Goal: Task Accomplishment & Management: Use online tool/utility

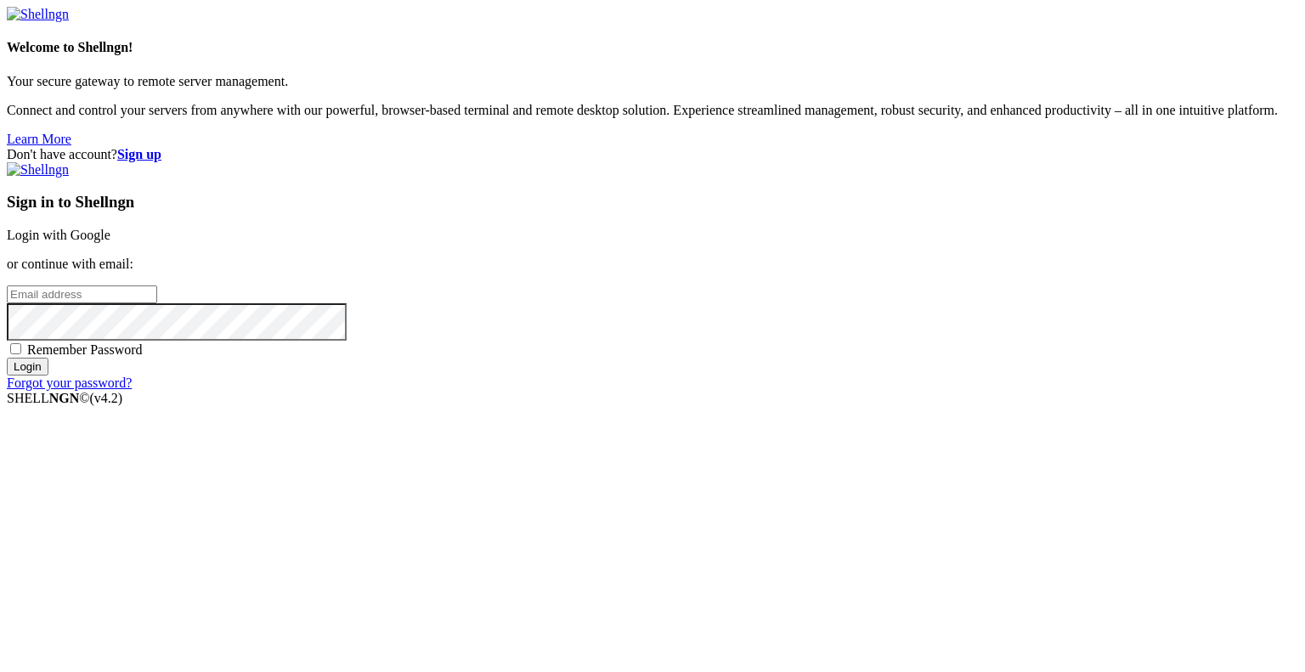
click at [157, 303] on input "email" at bounding box center [82, 295] width 150 height 18
type input "[EMAIL_ADDRESS][DOMAIN_NAME]"
click at [143, 357] on span "Remember Password" at bounding box center [85, 350] width 116 height 14
click at [21, 354] on input "Remember Password" at bounding box center [15, 348] width 11 height 11
checkbox input "true"
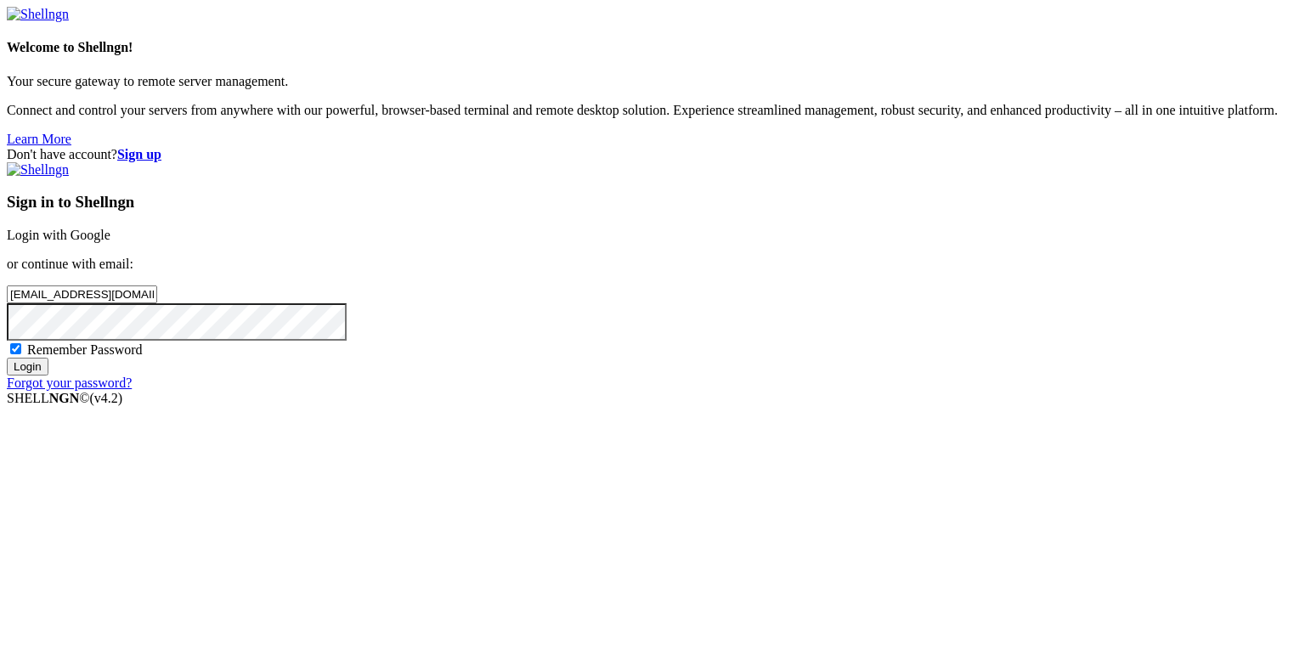
click at [48, 376] on input "Login" at bounding box center [28, 367] width 42 height 18
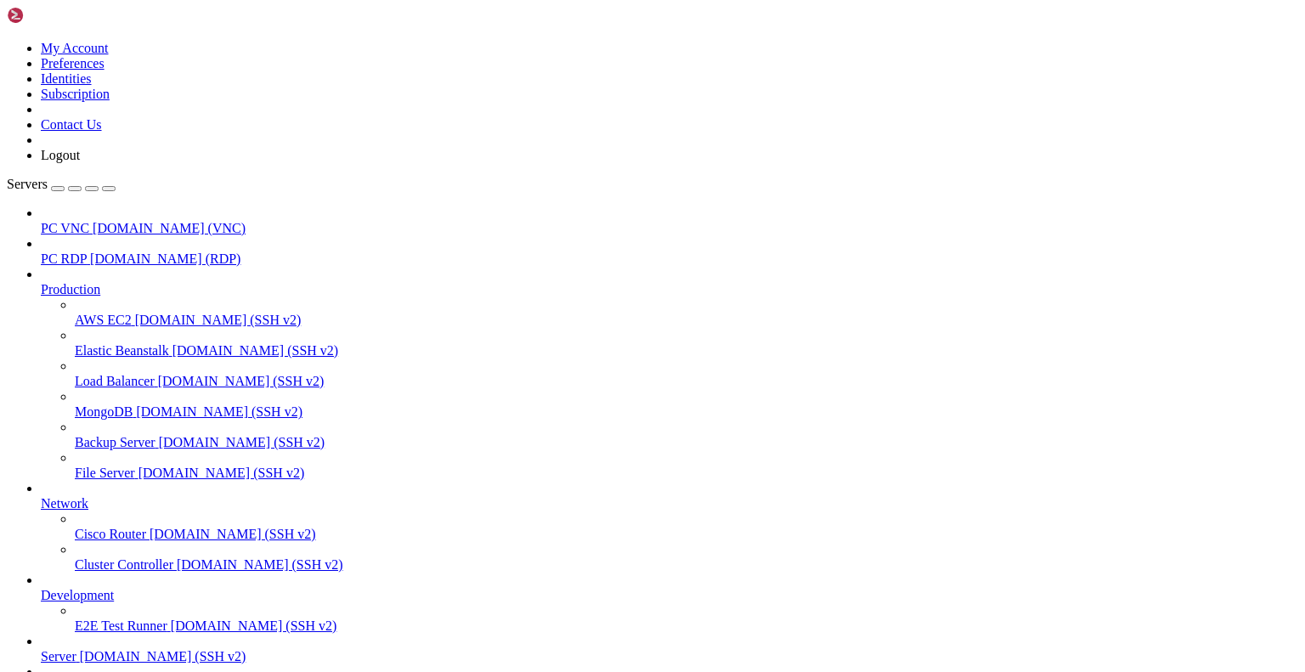
scroll to position [193, 0]
click at [112, 649] on span "[DOMAIN_NAME] (SSH v2)" at bounding box center [163, 656] width 167 height 14
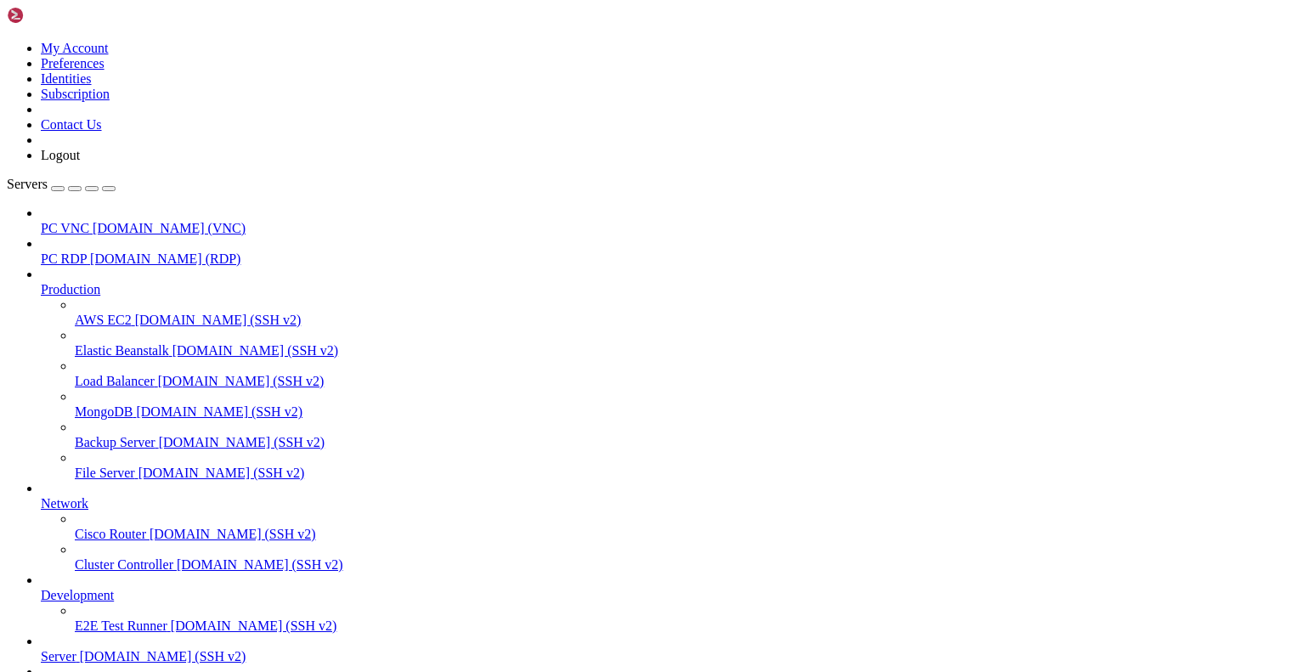
scroll to position [1, 0]
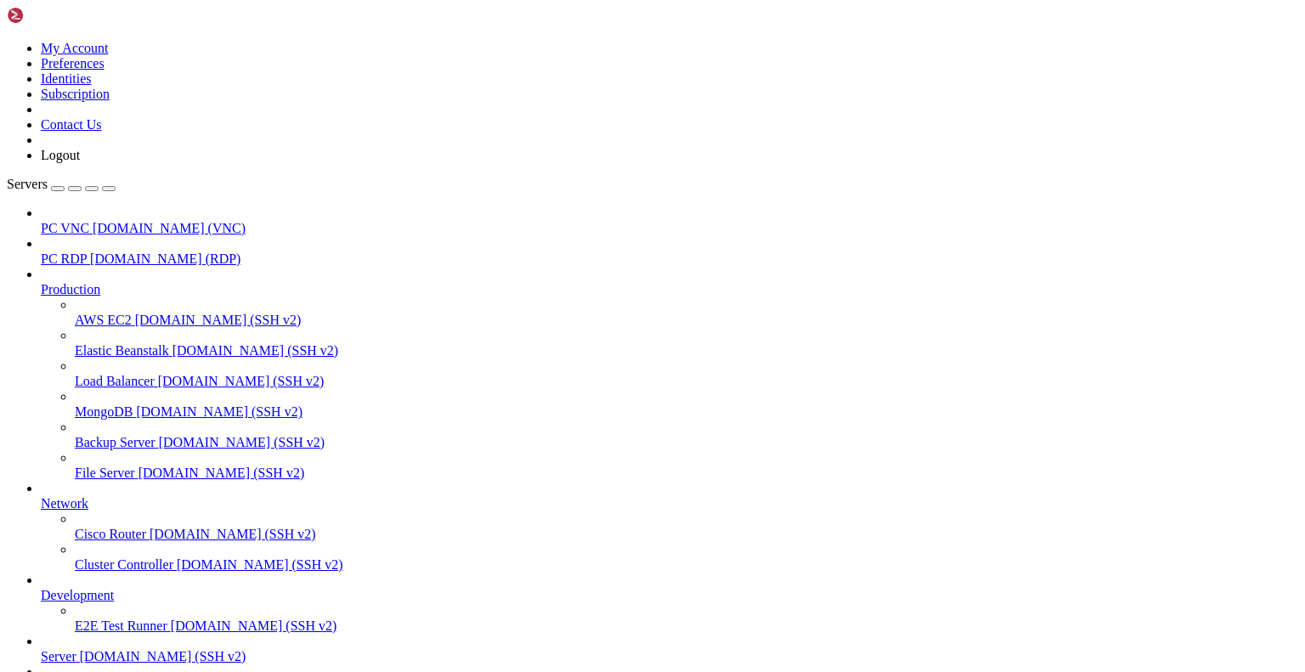
scroll to position [6510, 0]
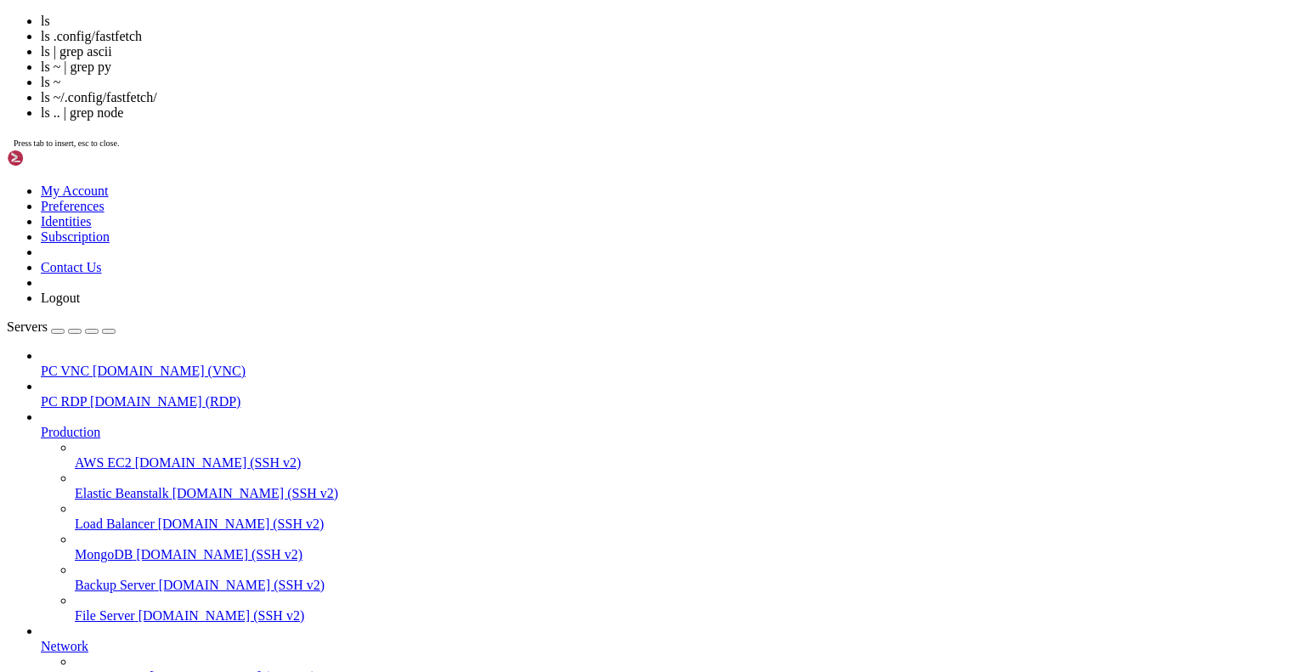
scroll to position [6869, 0]
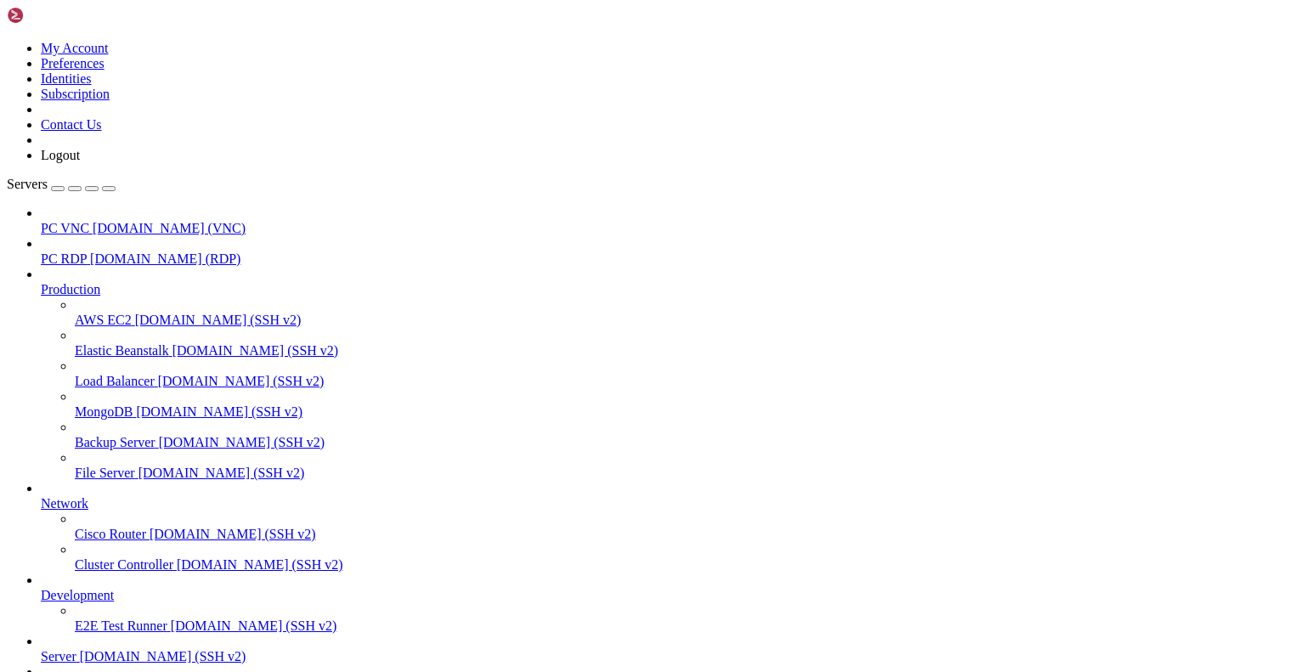
drag, startPoint x: 11, startPoint y: 1467, endPoint x: 526, endPoint y: 1588, distance: 529.0
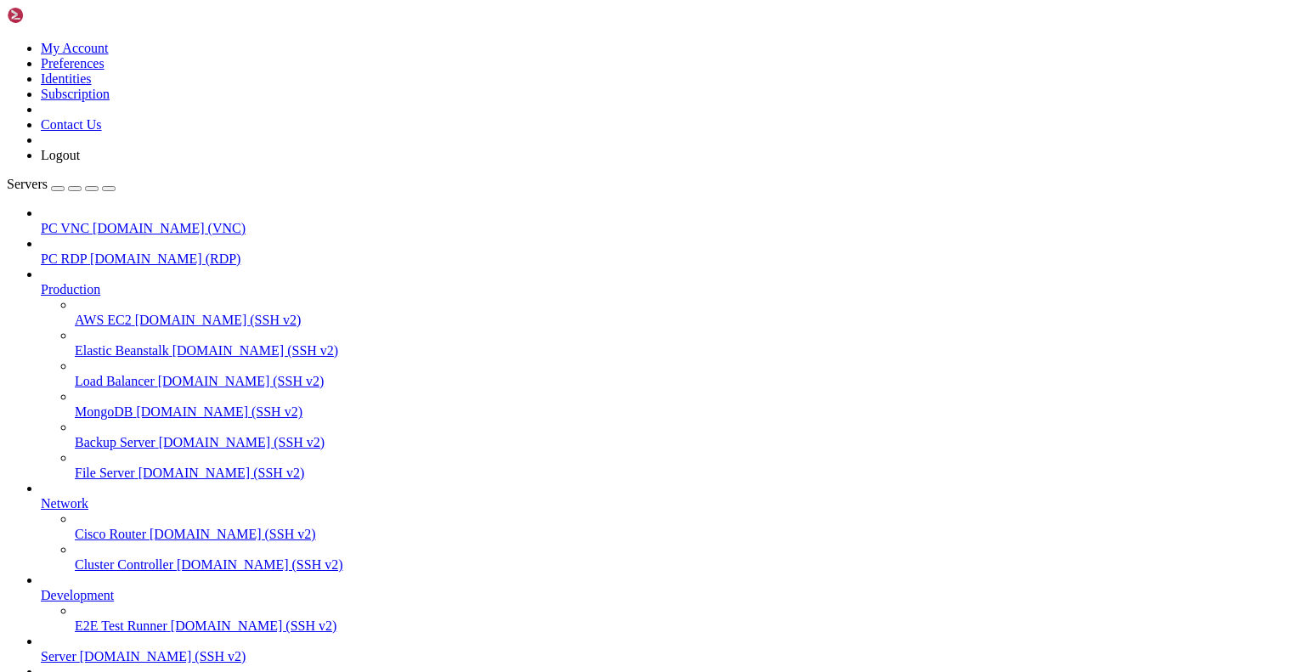
drag, startPoint x: 14, startPoint y: 1467, endPoint x: 633, endPoint y: 1600, distance: 633.0
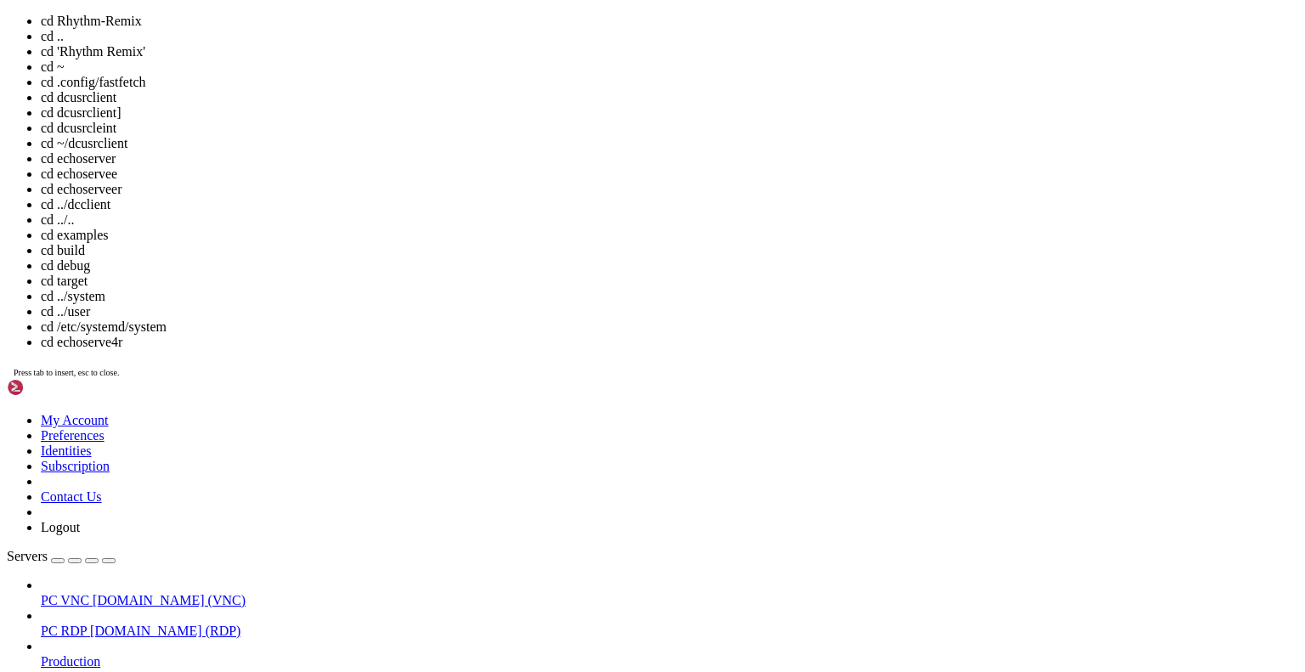
scroll to position [9531, 0]
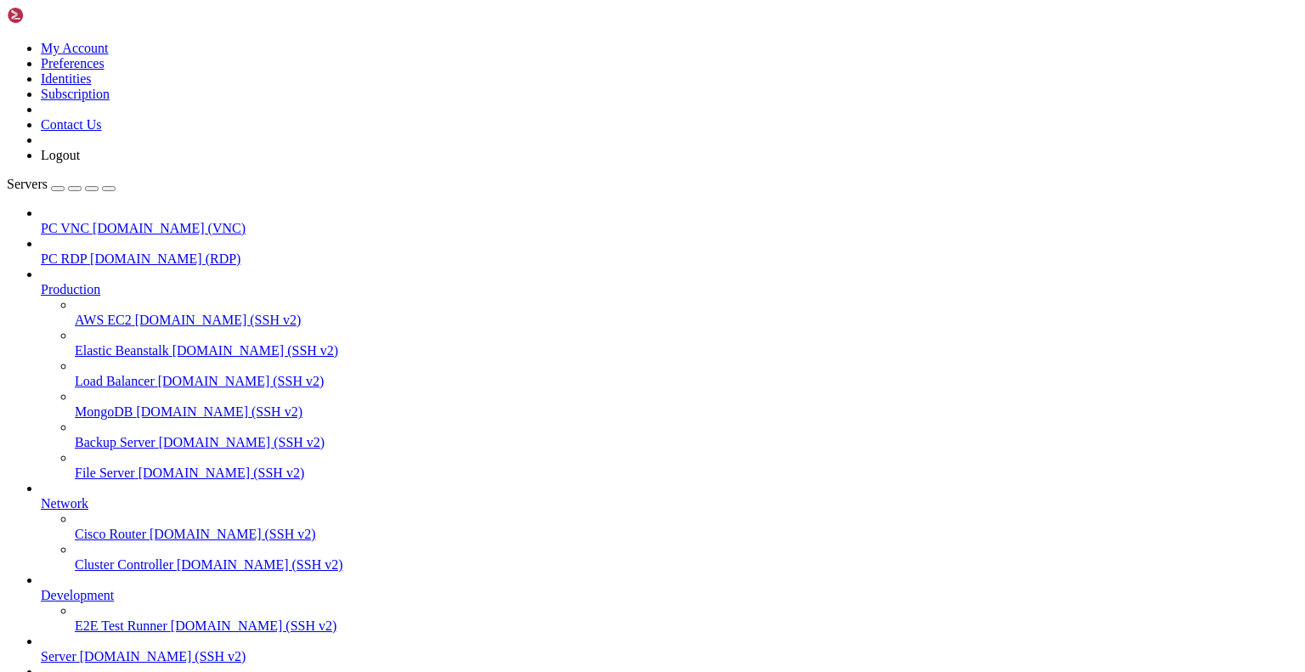
scroll to position [9959, 0]
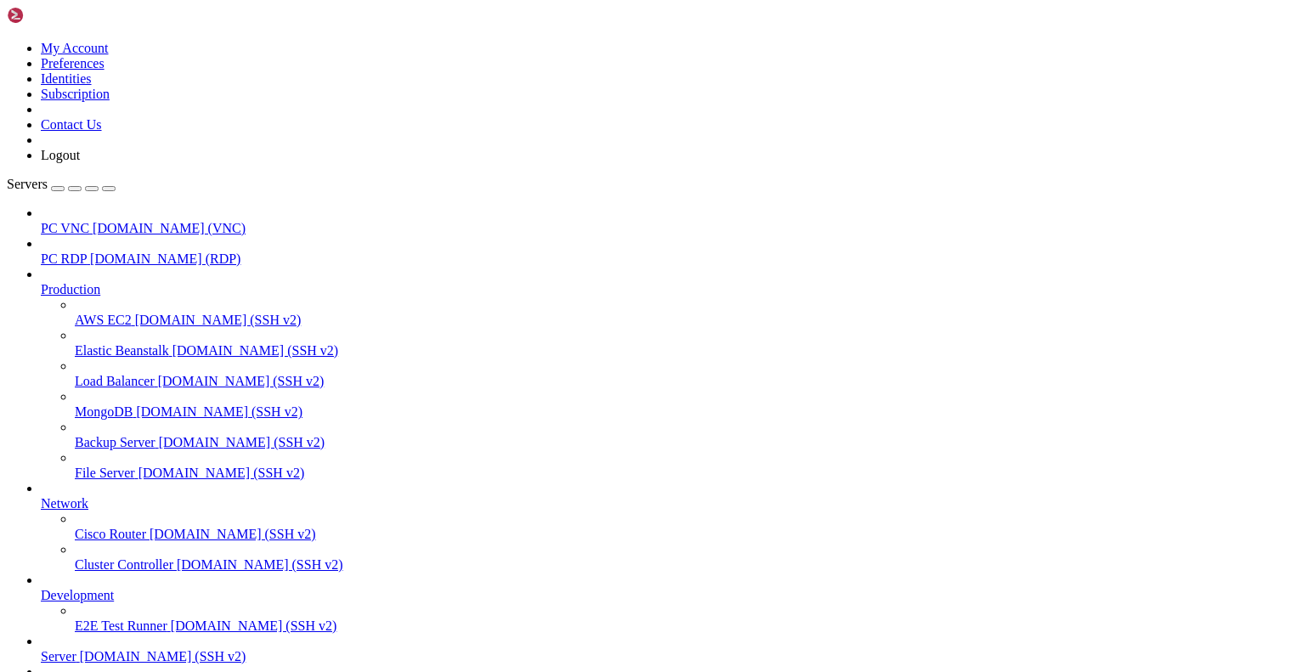
type input "/home/gingerphoenix10/termshot"
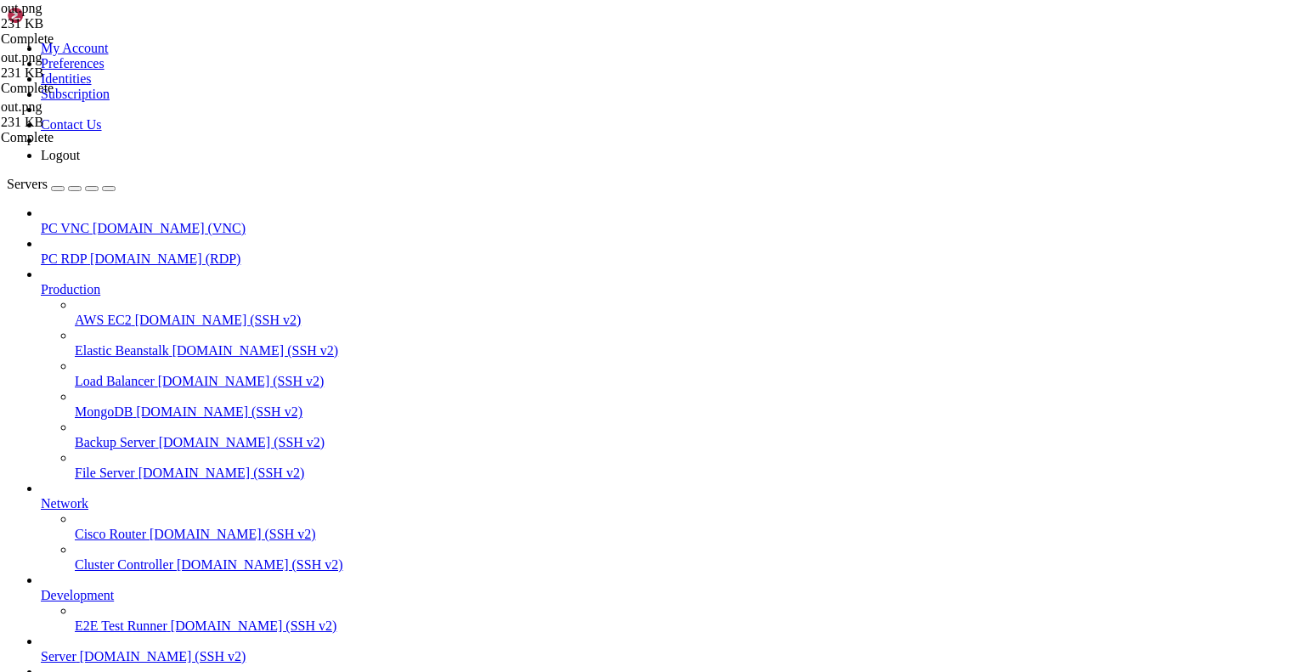
scroll to position [31454, 0]
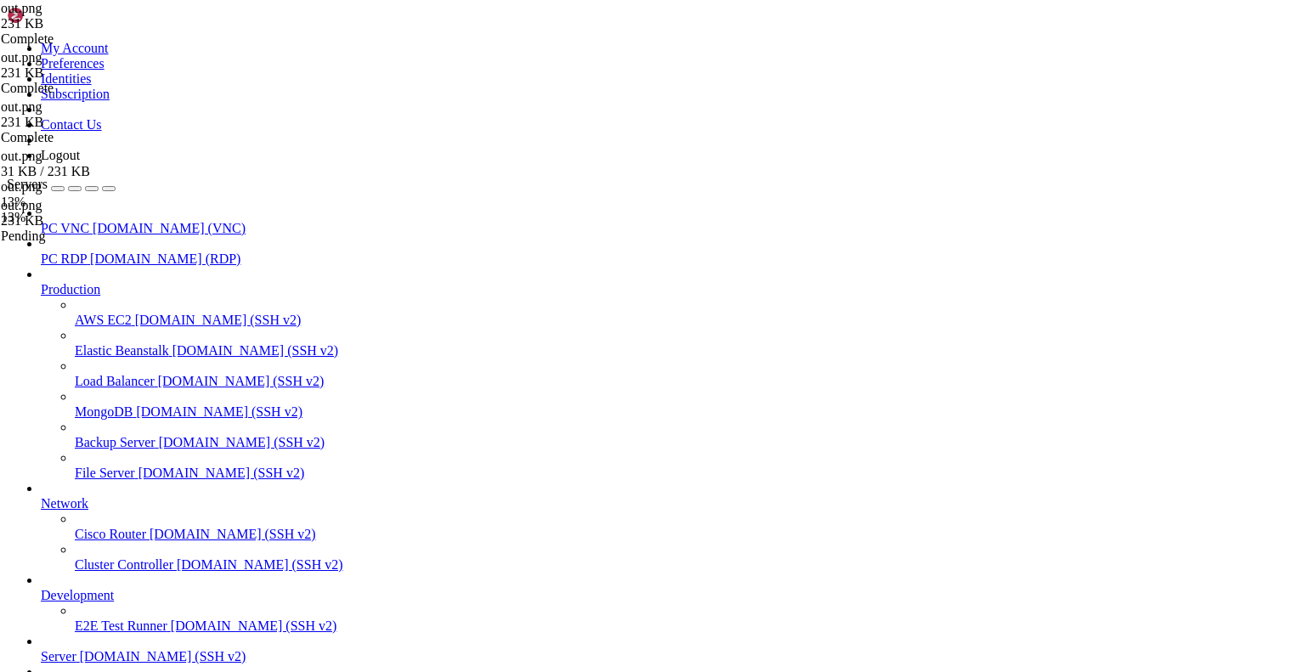
click at [171, 244] on div "out.png 231 KB Pending" at bounding box center [86, 221] width 170 height 46
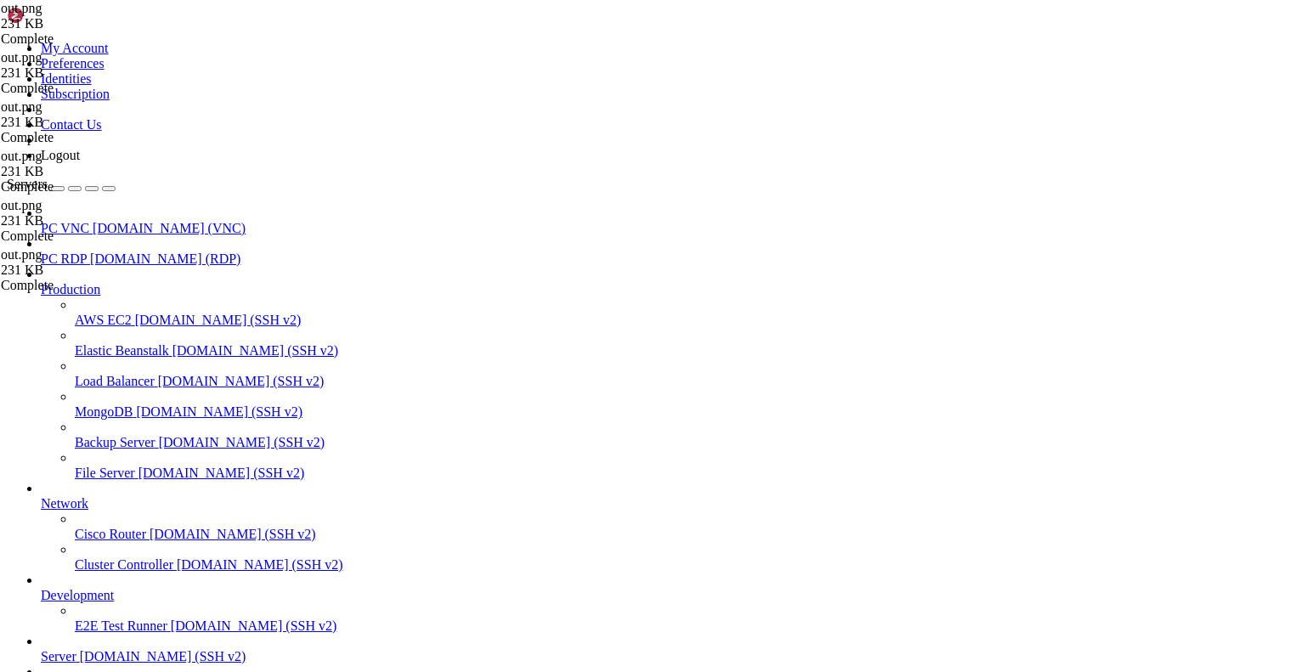
scroll to position [535, 0]
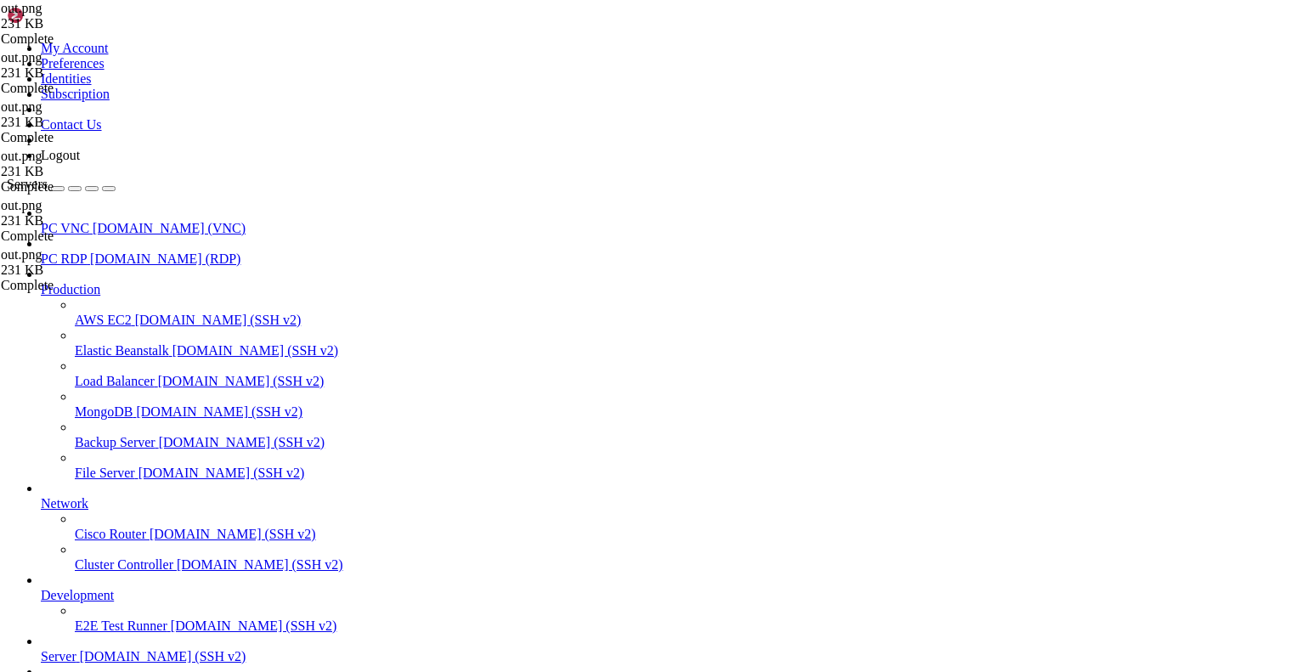
scroll to position [20163, 0]
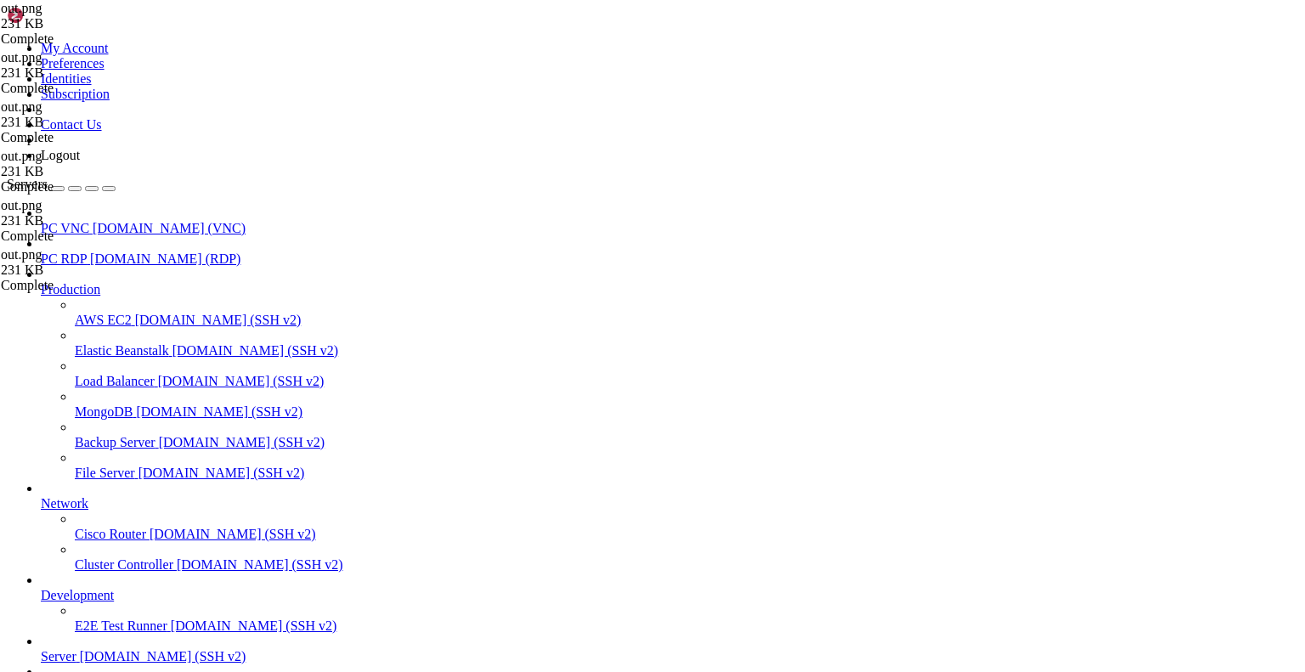
scroll to position [1445, 0]
drag, startPoint x: 561, startPoint y: 2223, endPoint x: 13, endPoint y: 2191, distance: 549.1
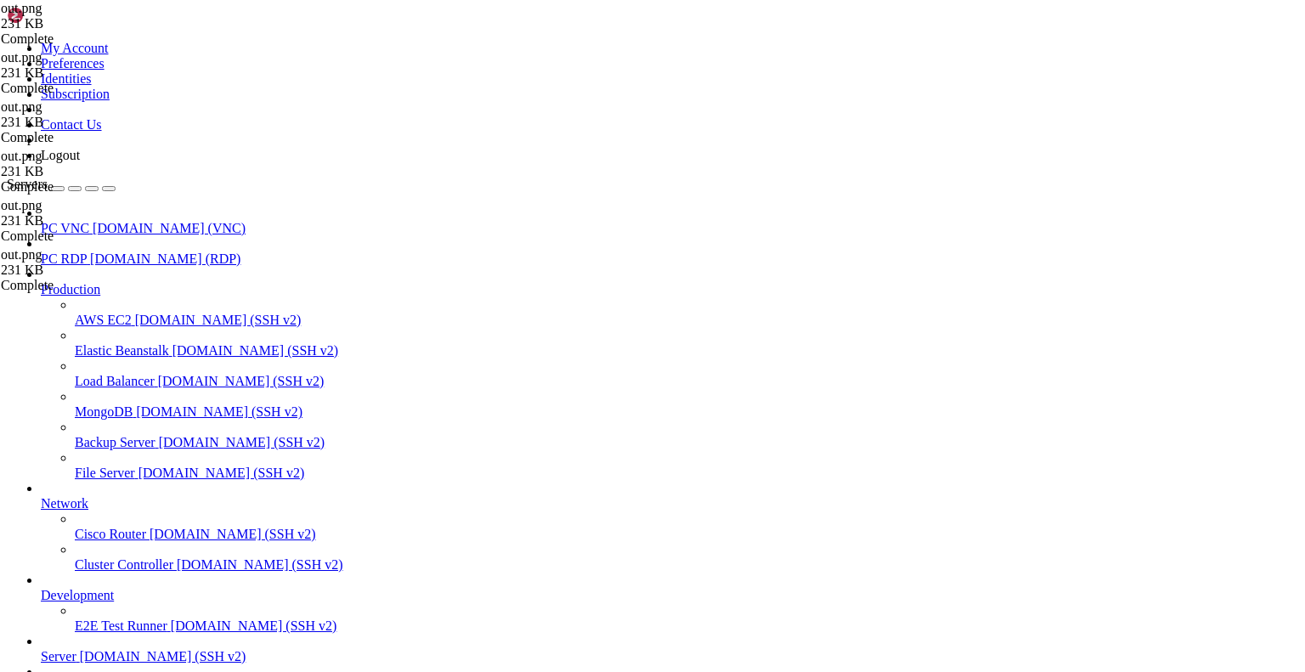
drag, startPoint x: 14, startPoint y: 1115, endPoint x: 413, endPoint y: 1232, distance: 415.3
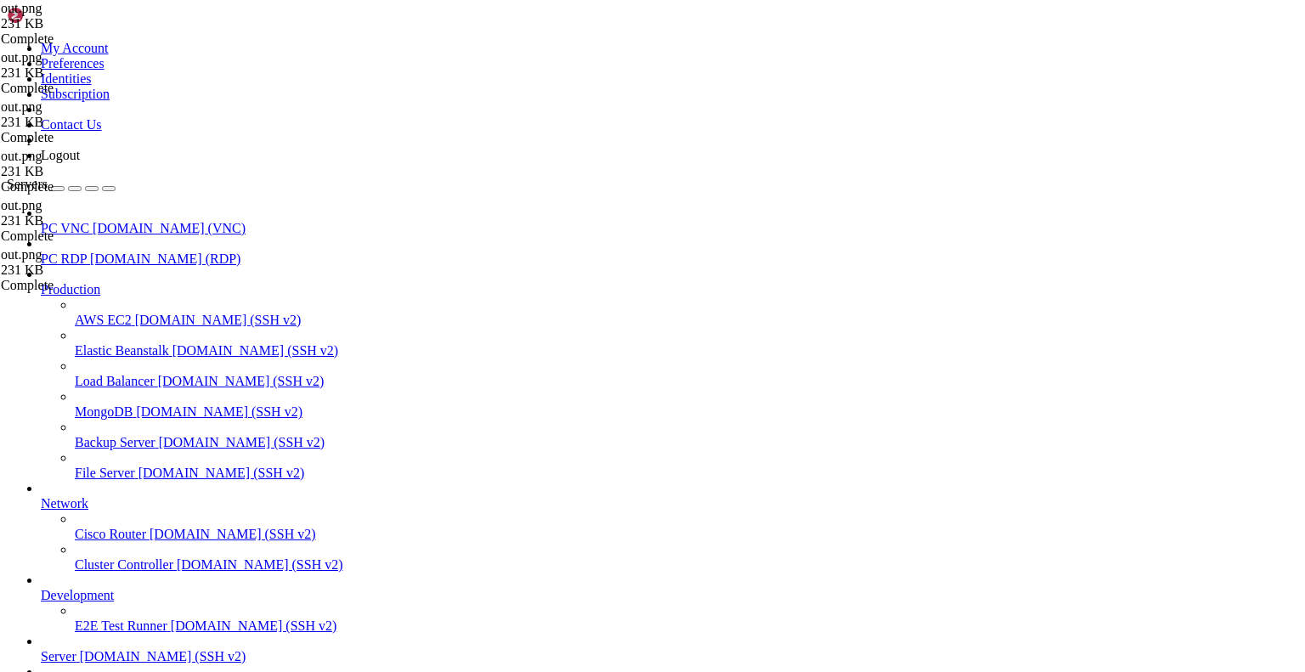
scroll to position [76, 0]
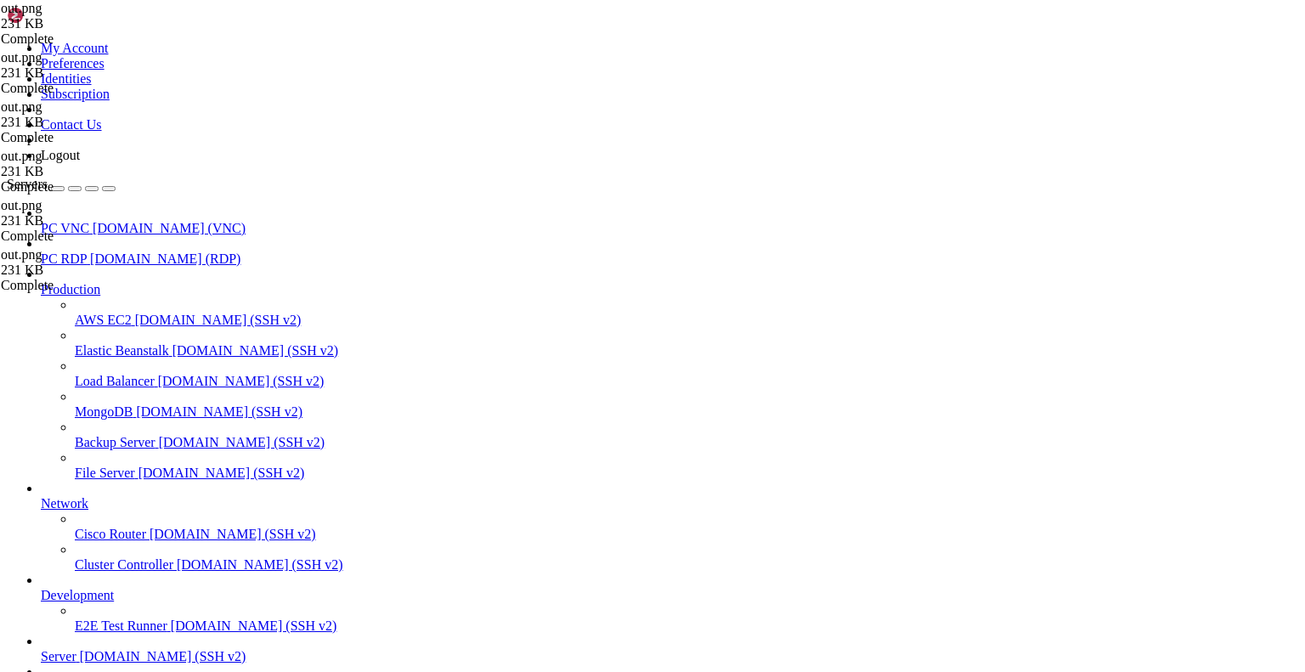
drag, startPoint x: 20, startPoint y: 1587, endPoint x: 104, endPoint y: 1586, distance: 83.3
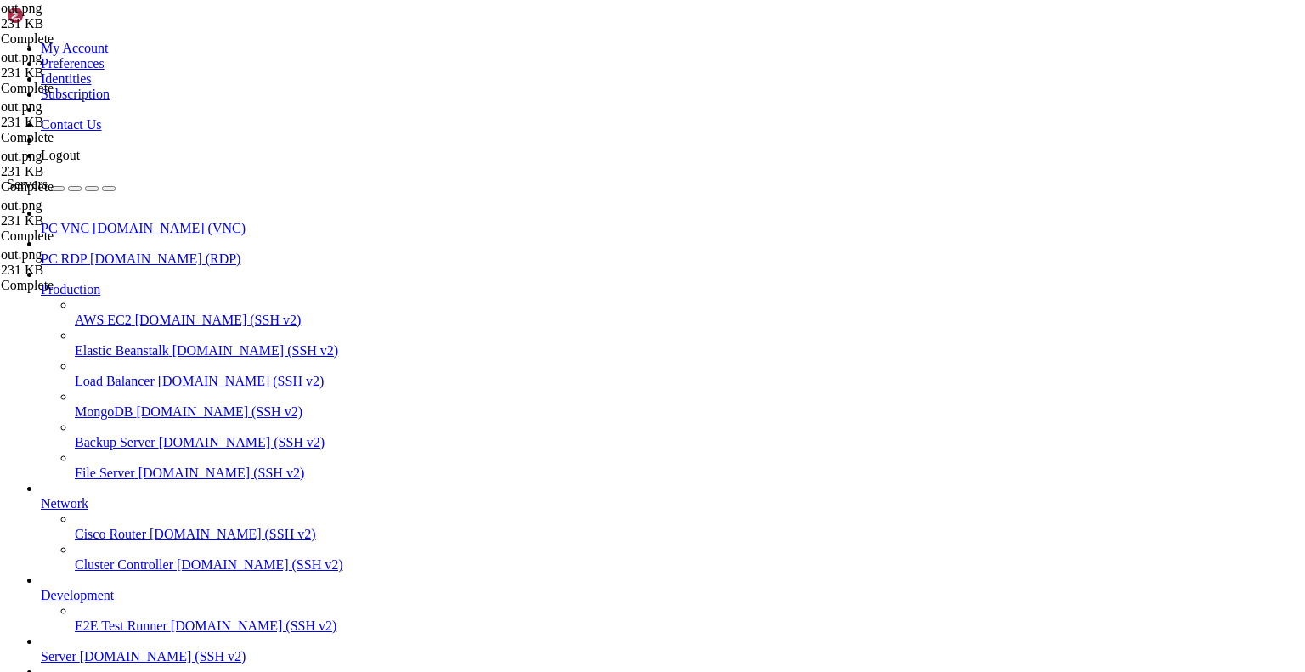
scroll to position [1, 0]
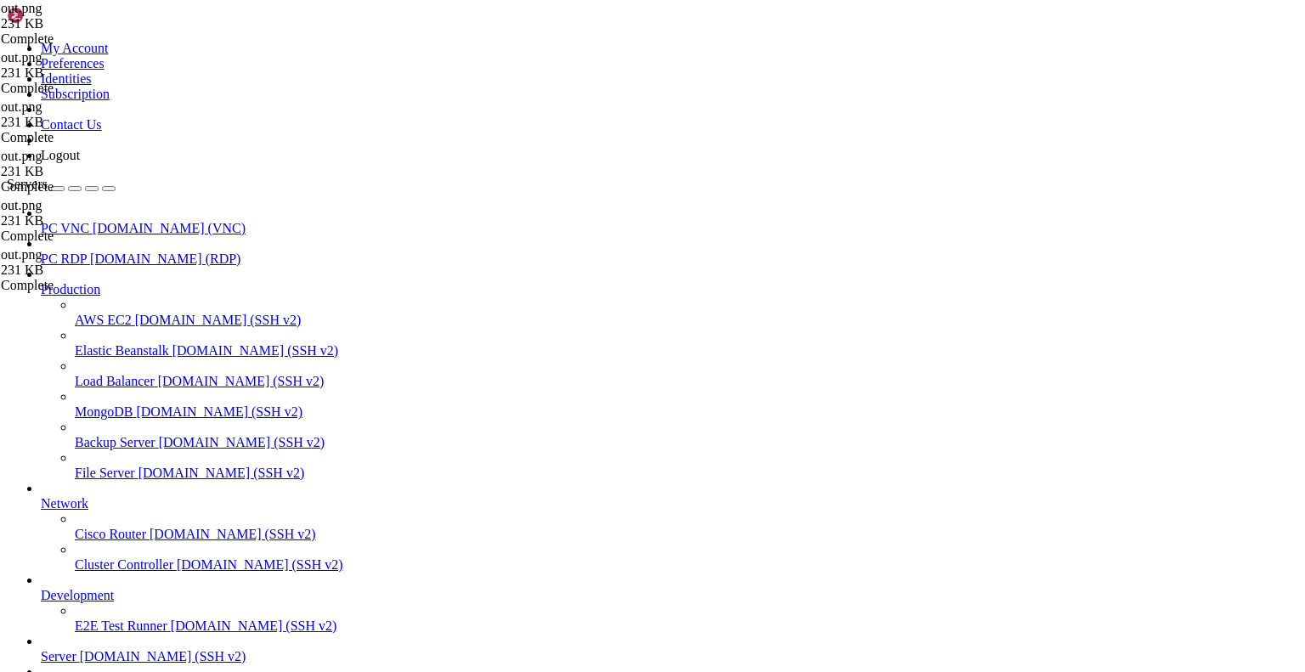
type input "/home/gingerphoenix10/"
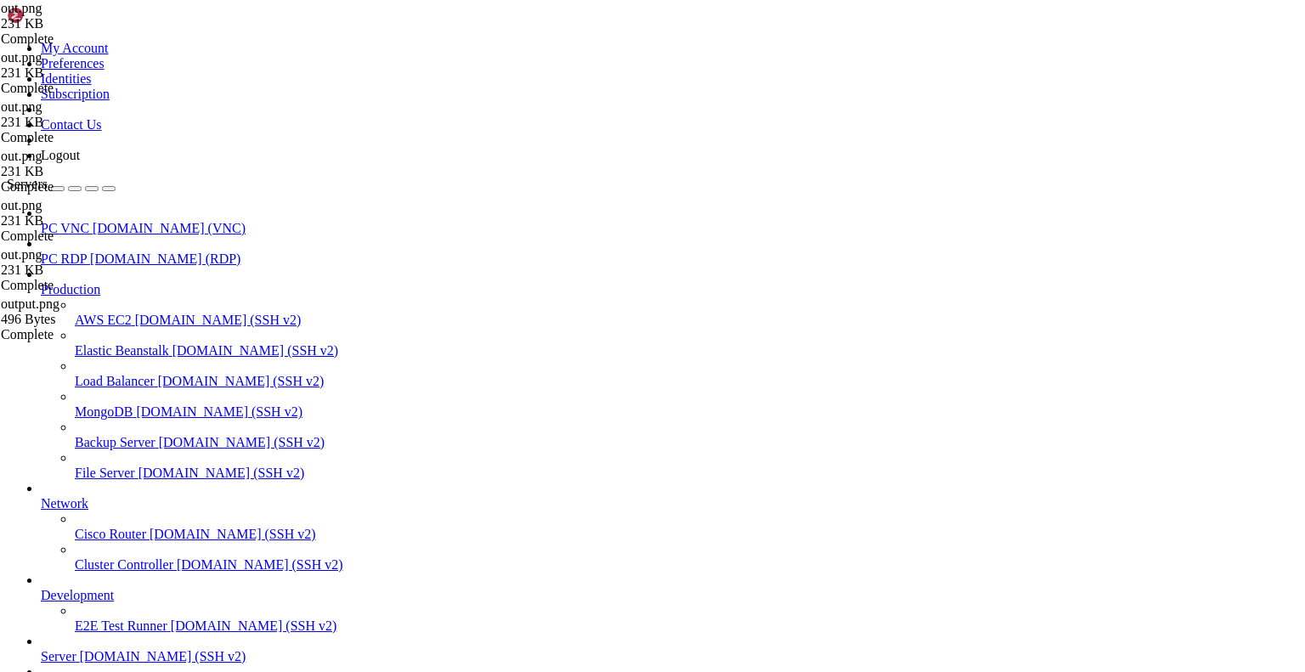
drag, startPoint x: 344, startPoint y: 1173, endPoint x: 17, endPoint y: 1134, distance: 329.5
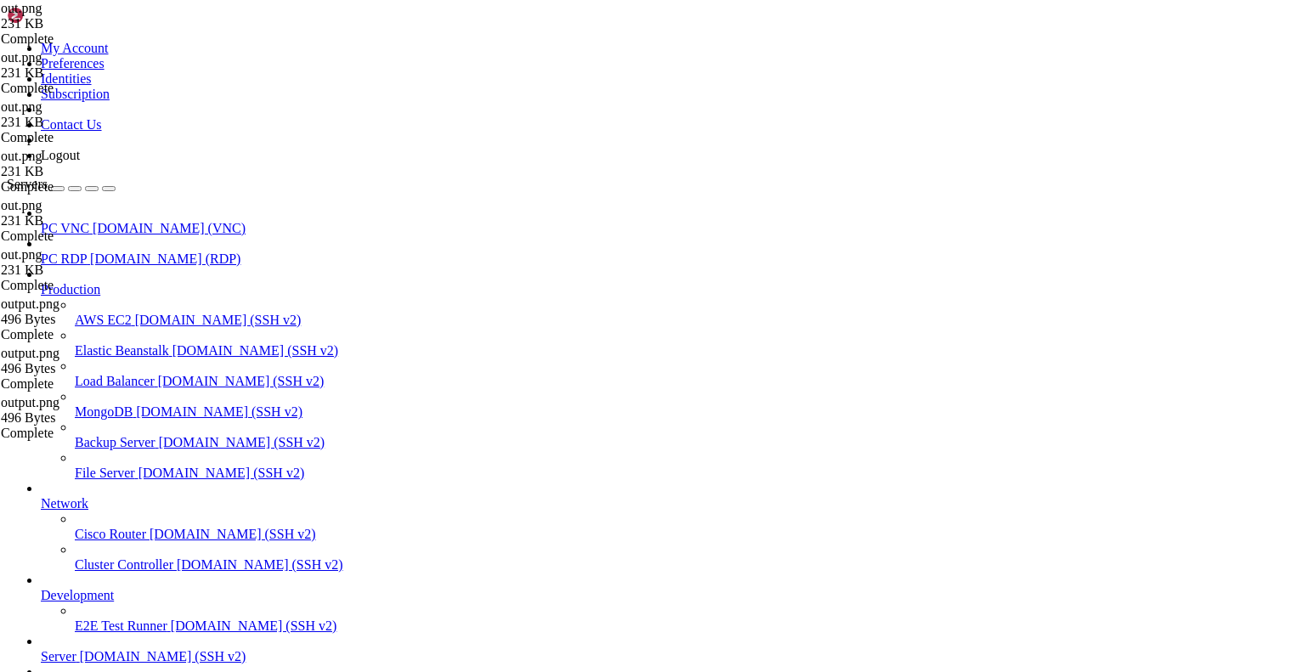
scroll to position [2509, 0]
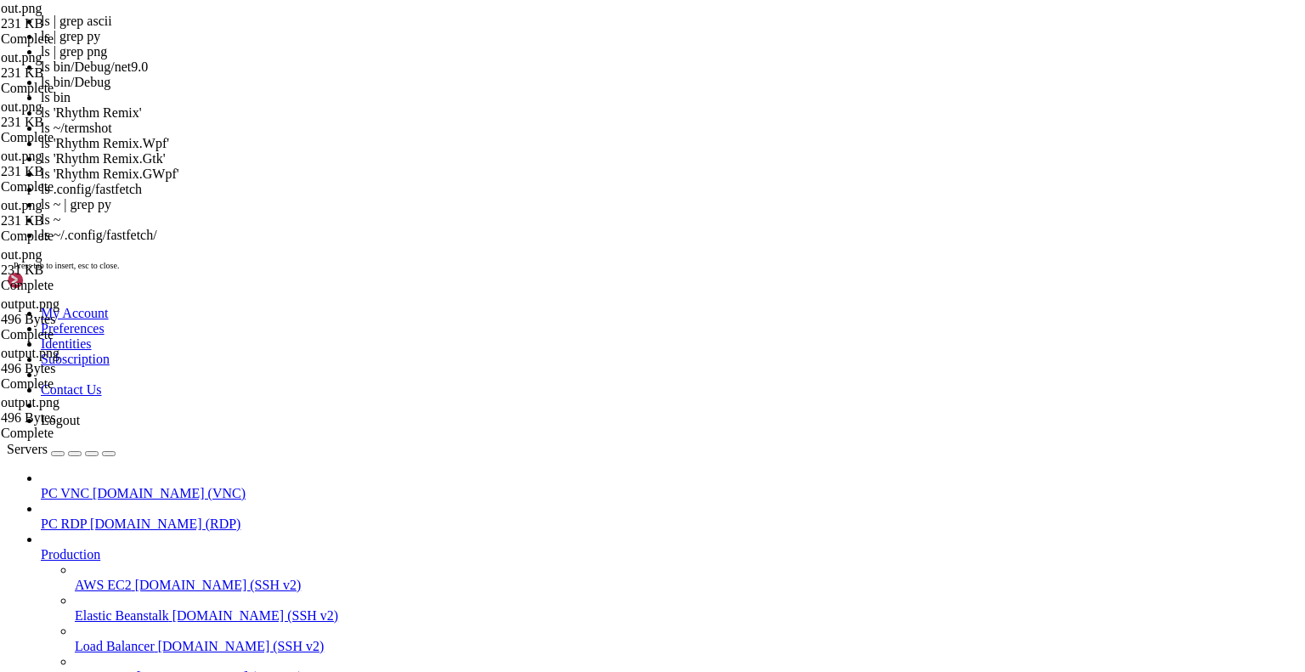
scroll to position [0, 0]
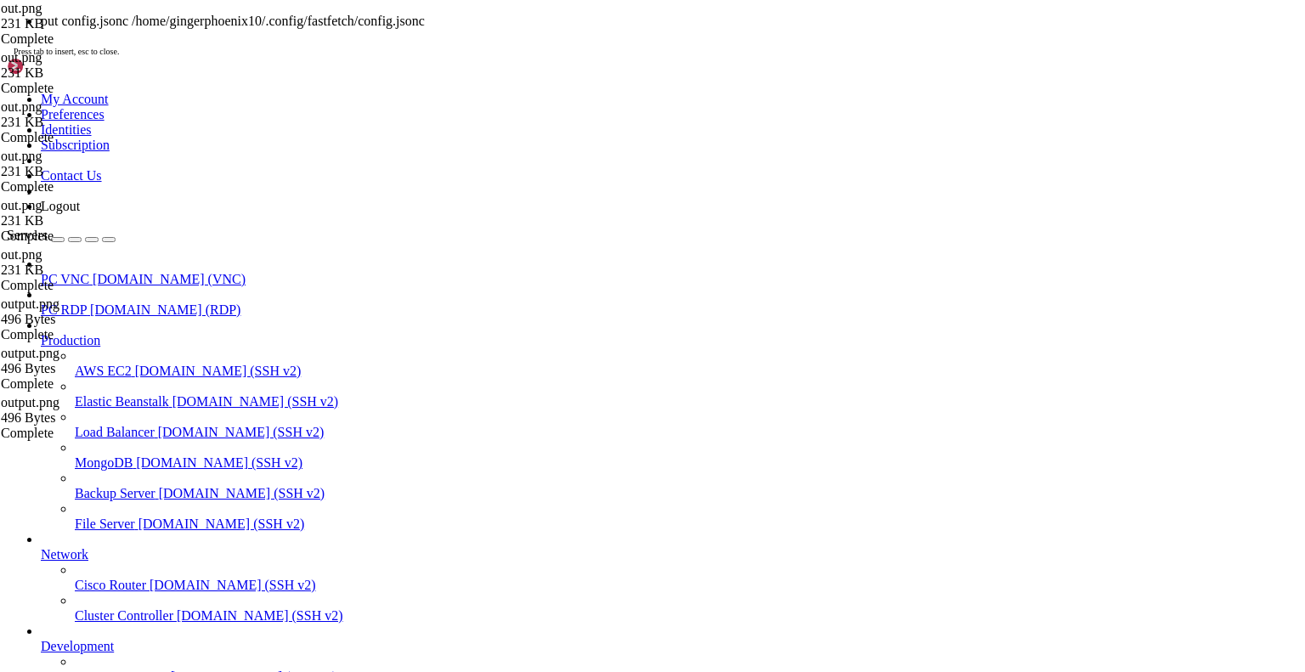
scroll to position [3412, 0]
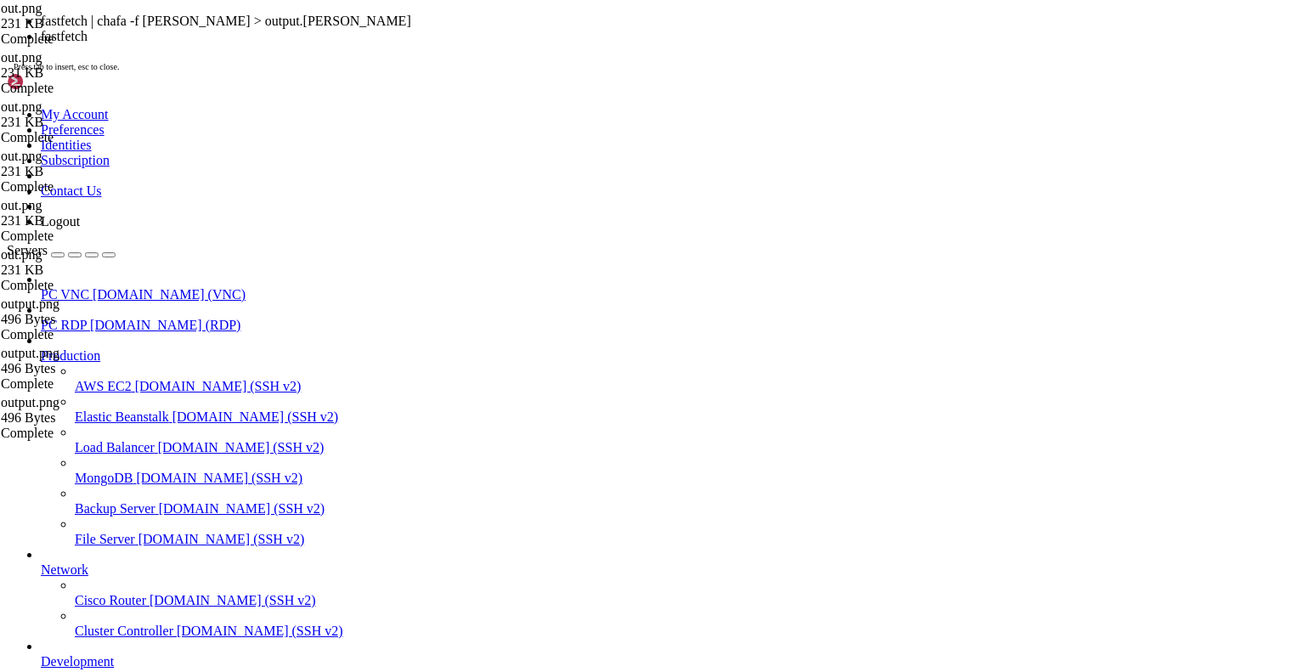
scroll to position [490, 0]
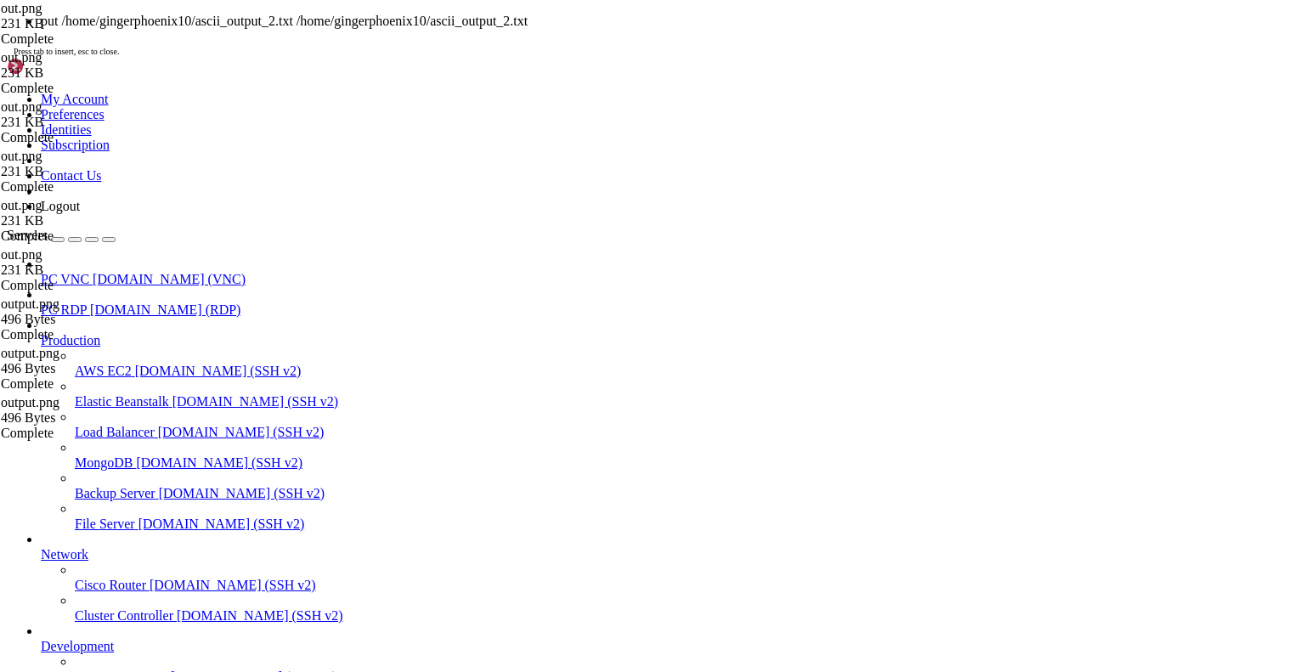
scroll to position [3457, 0]
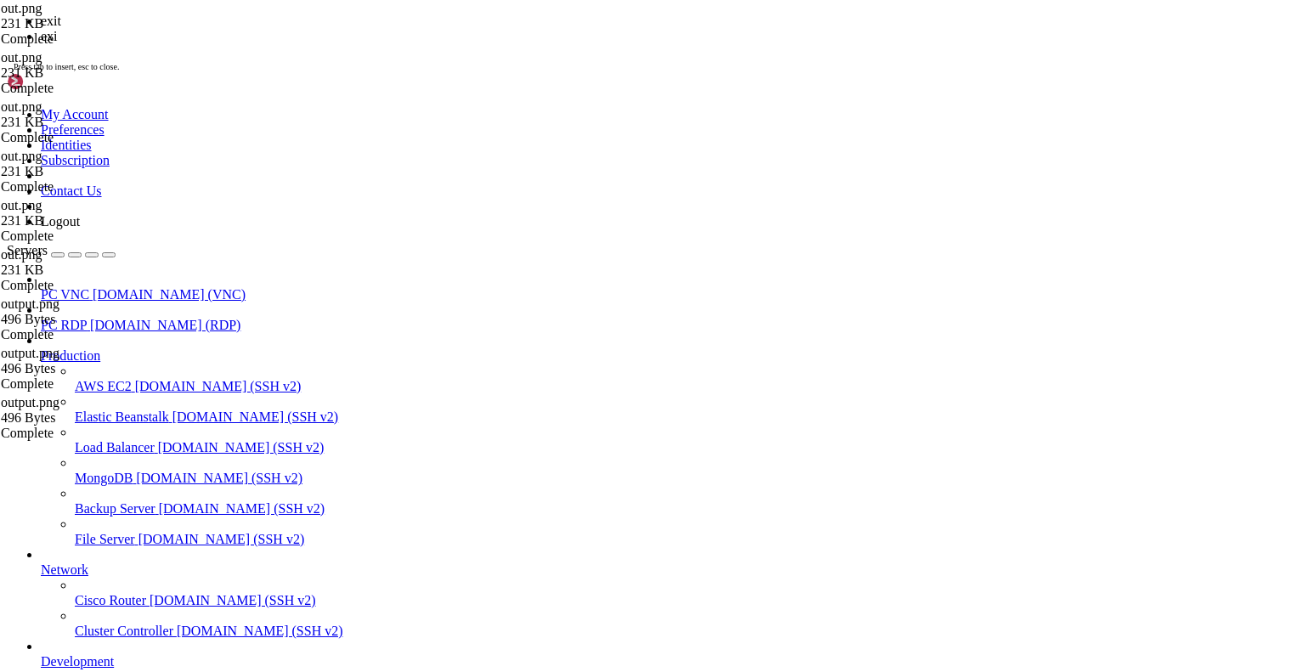
scroll to position [3871, 0]
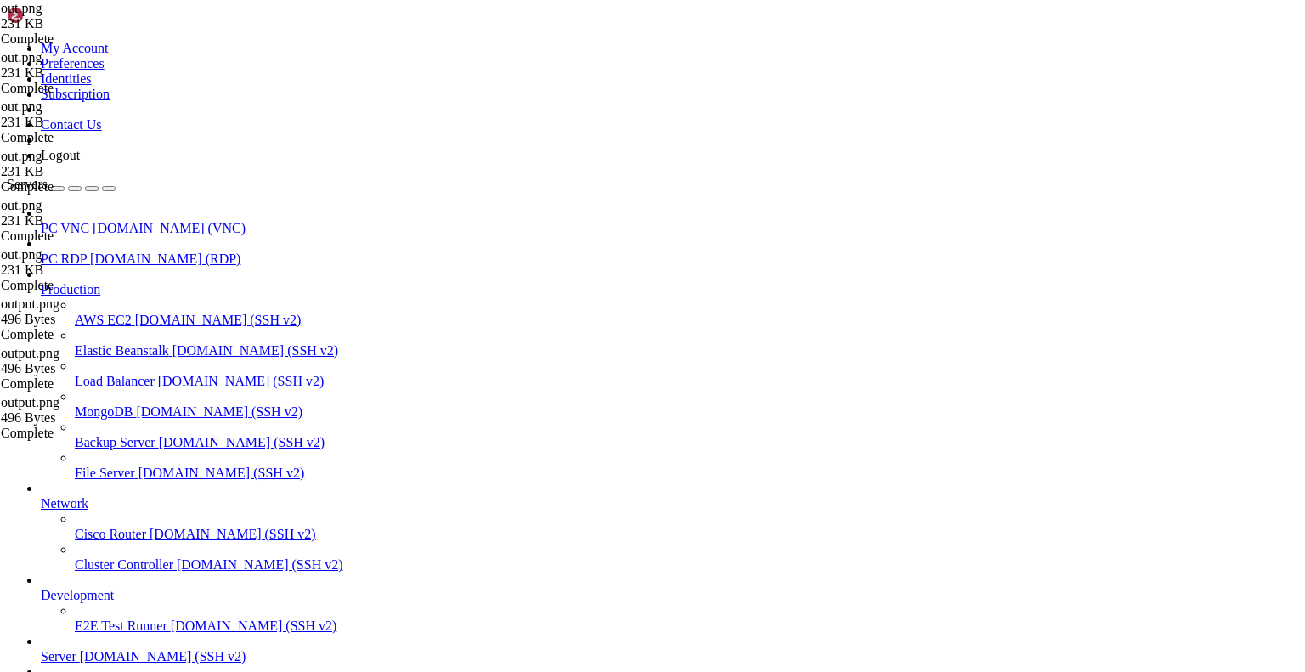
drag, startPoint x: 472, startPoint y: 1150, endPoint x: 778, endPoint y: 1283, distance: 333.8
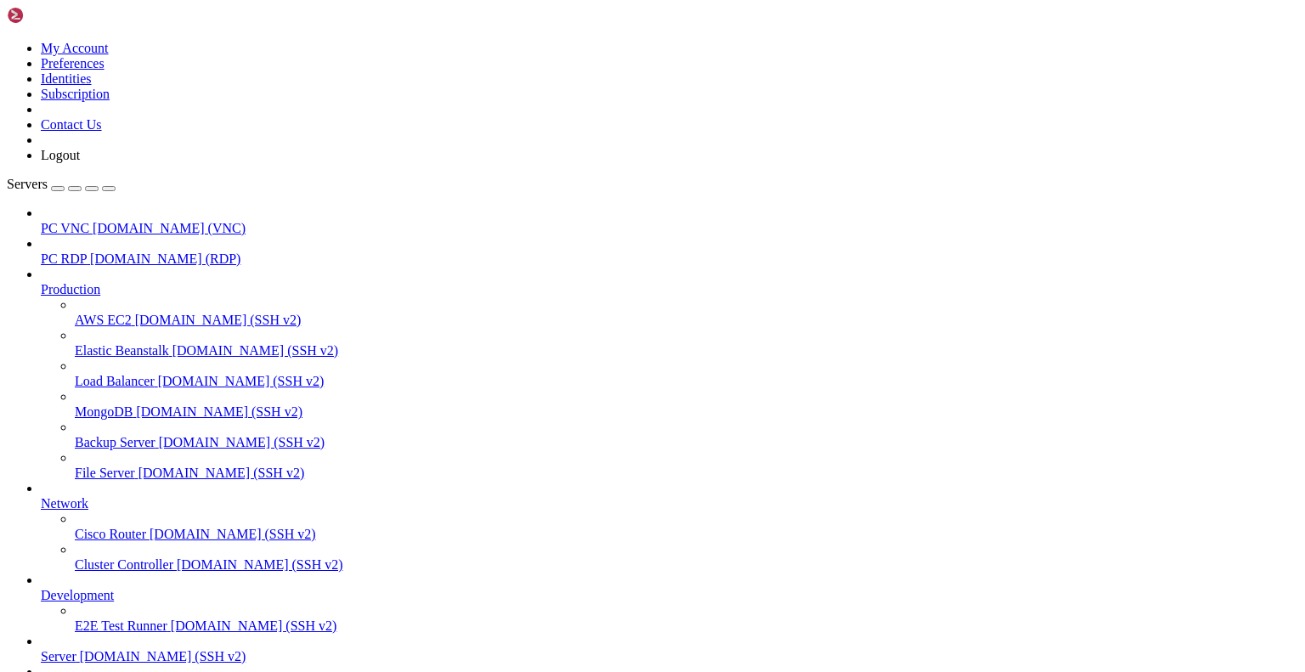
scroll to position [0, 0]
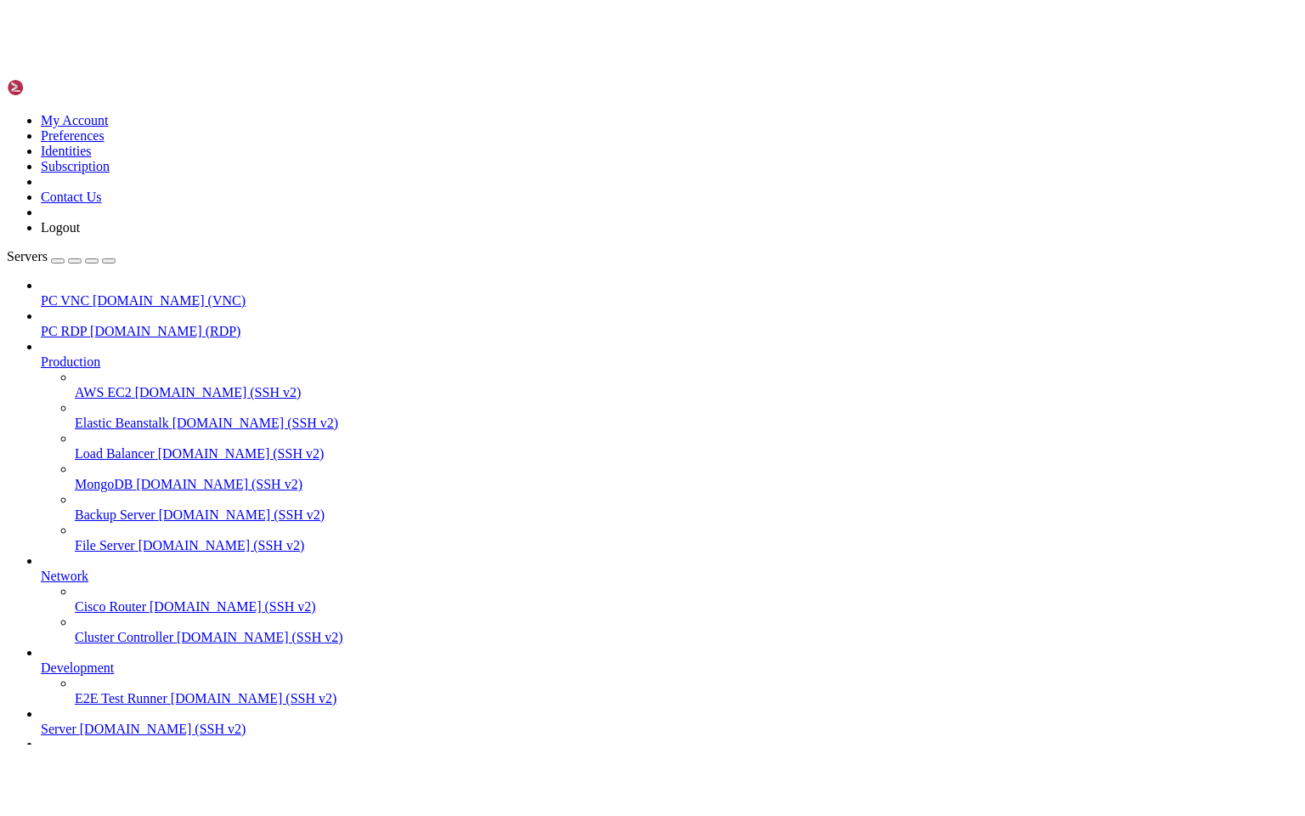
scroll to position [214, 0]
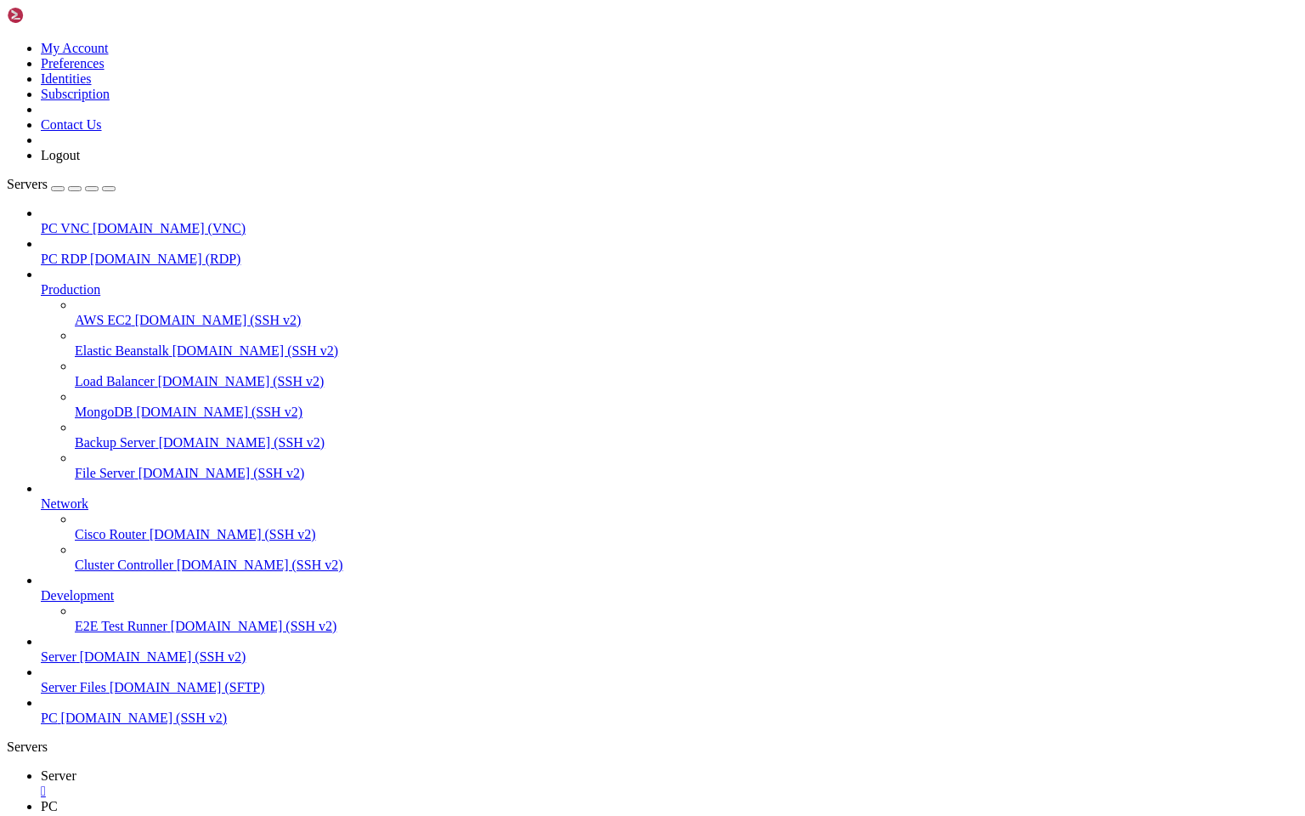
scroll to position [61, 0]
click at [109, 189] on icon "button" at bounding box center [109, 189] width 0 height 0
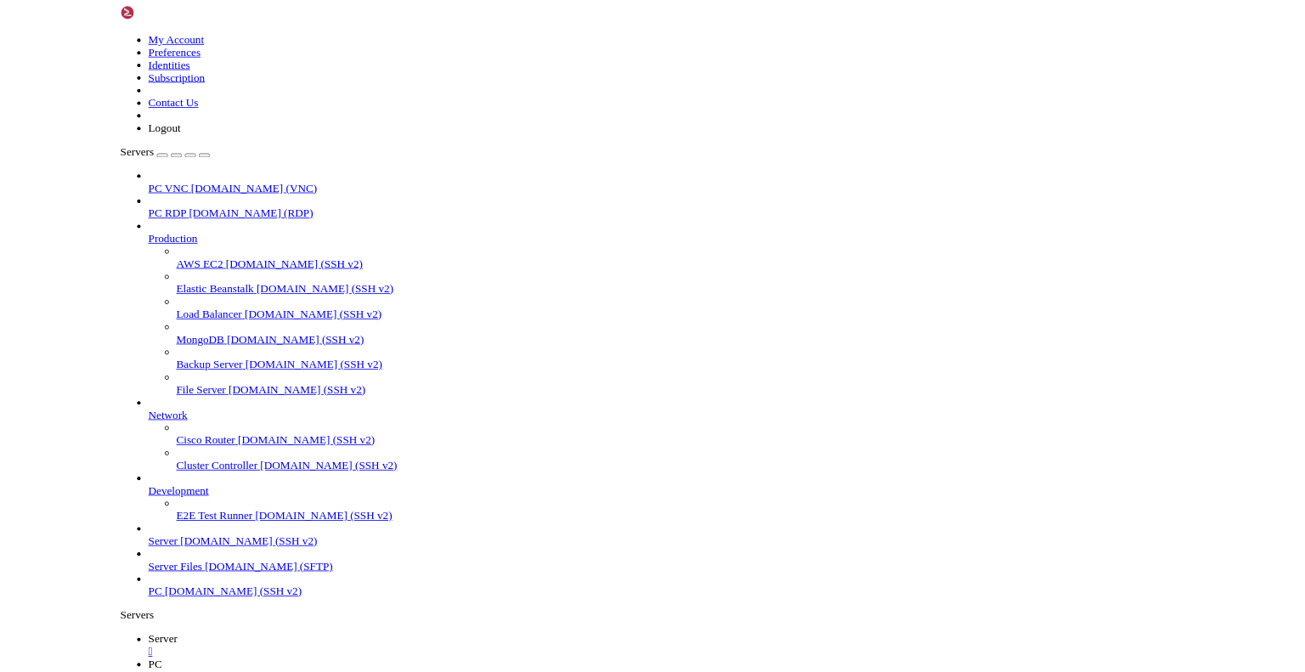
scroll to position [3565, 0]
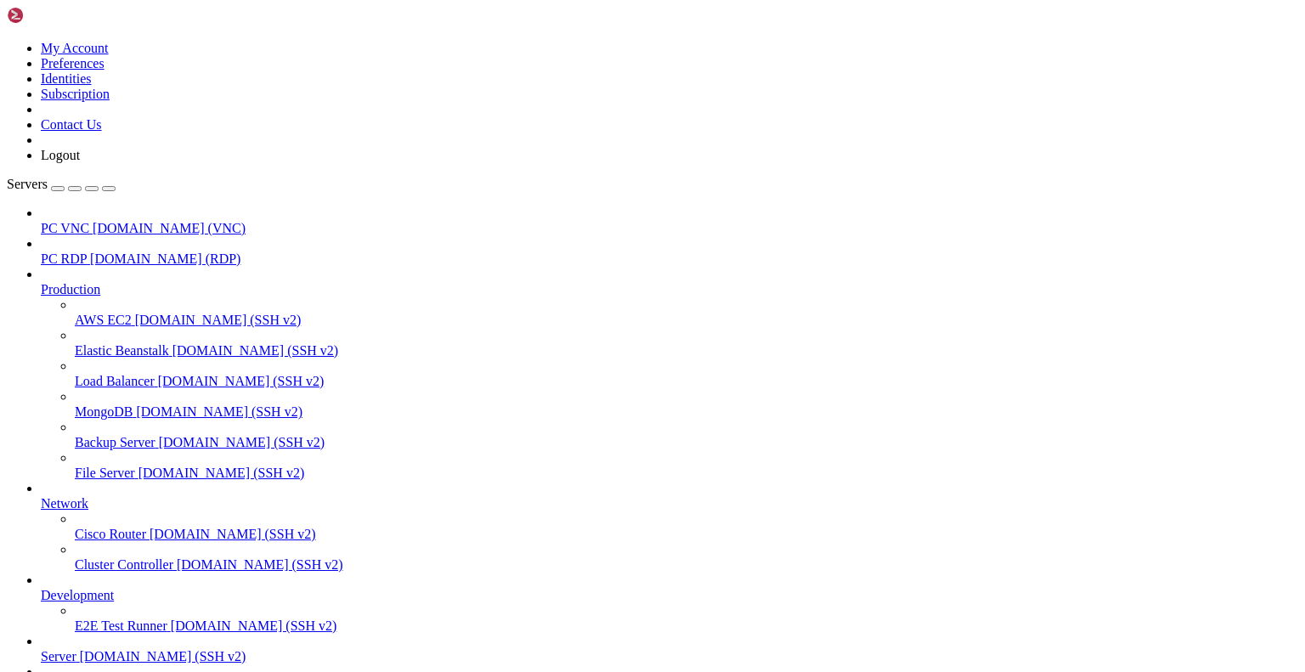
scroll to position [193, 0]
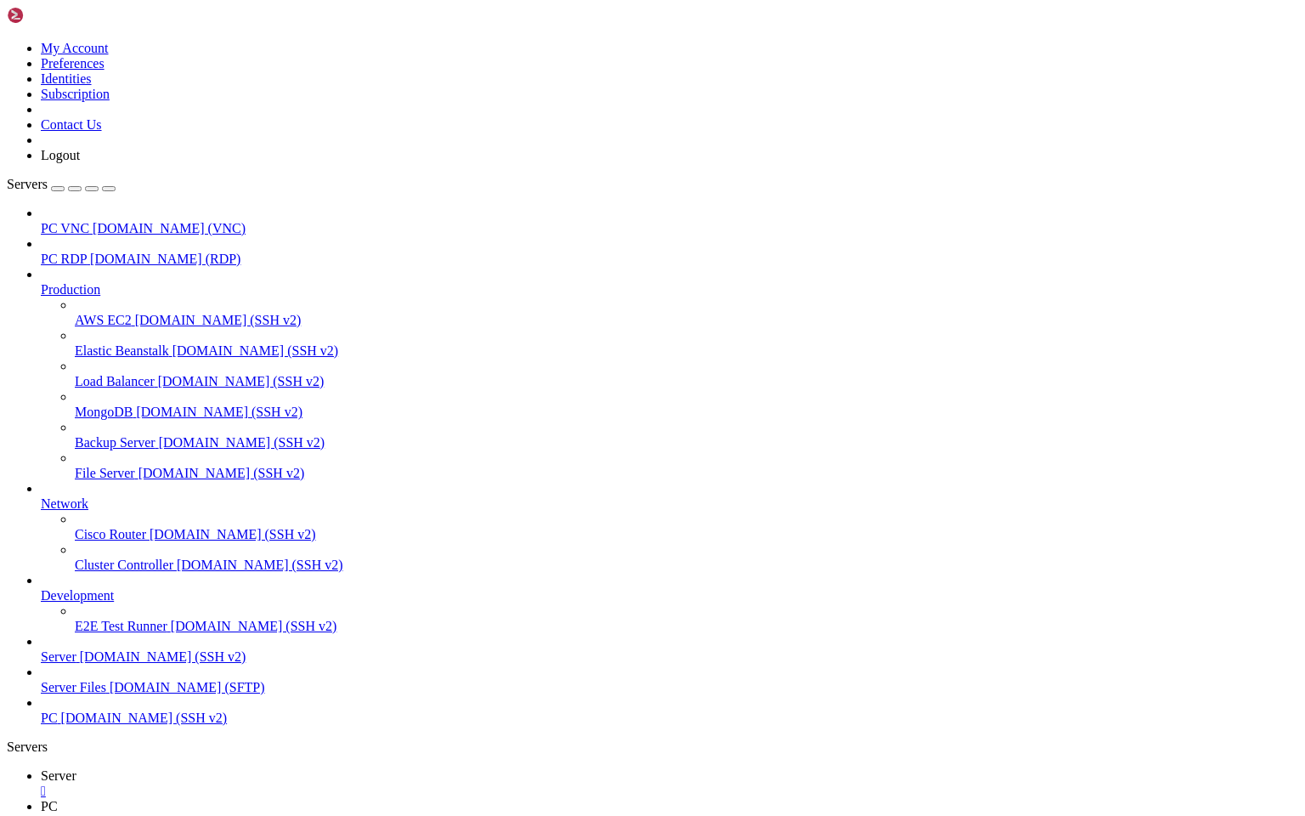
scroll to position [61, 0]
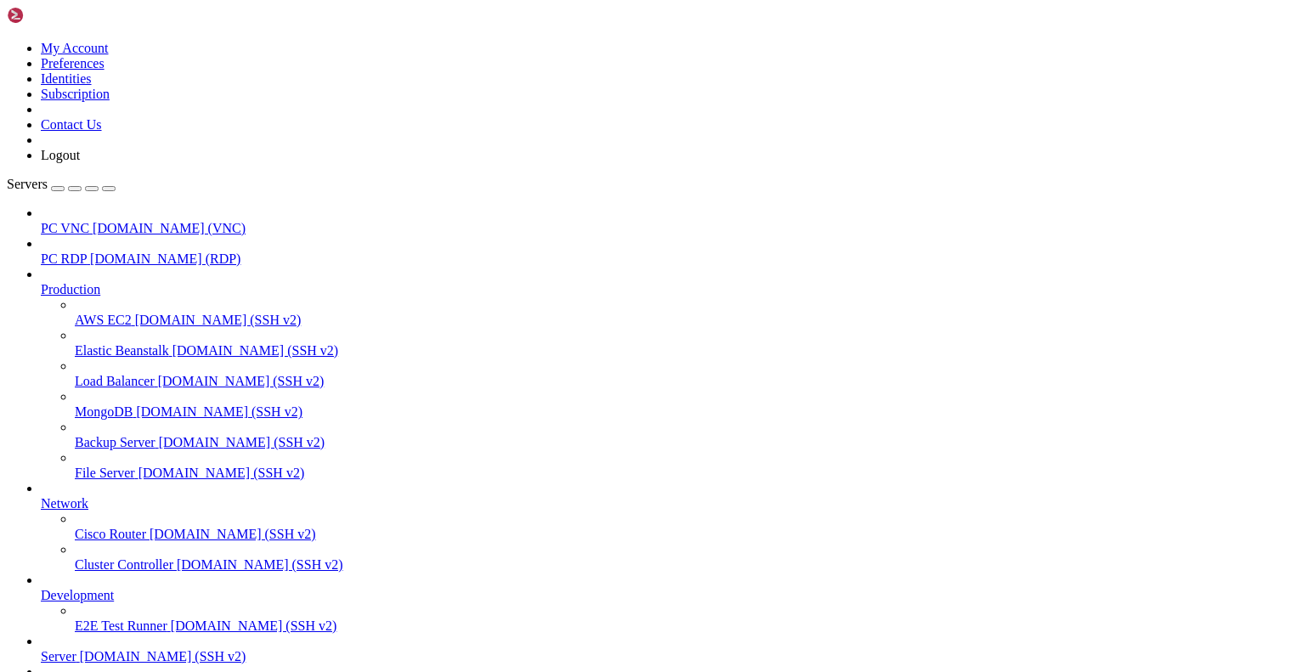
scroll to position [566, 0]
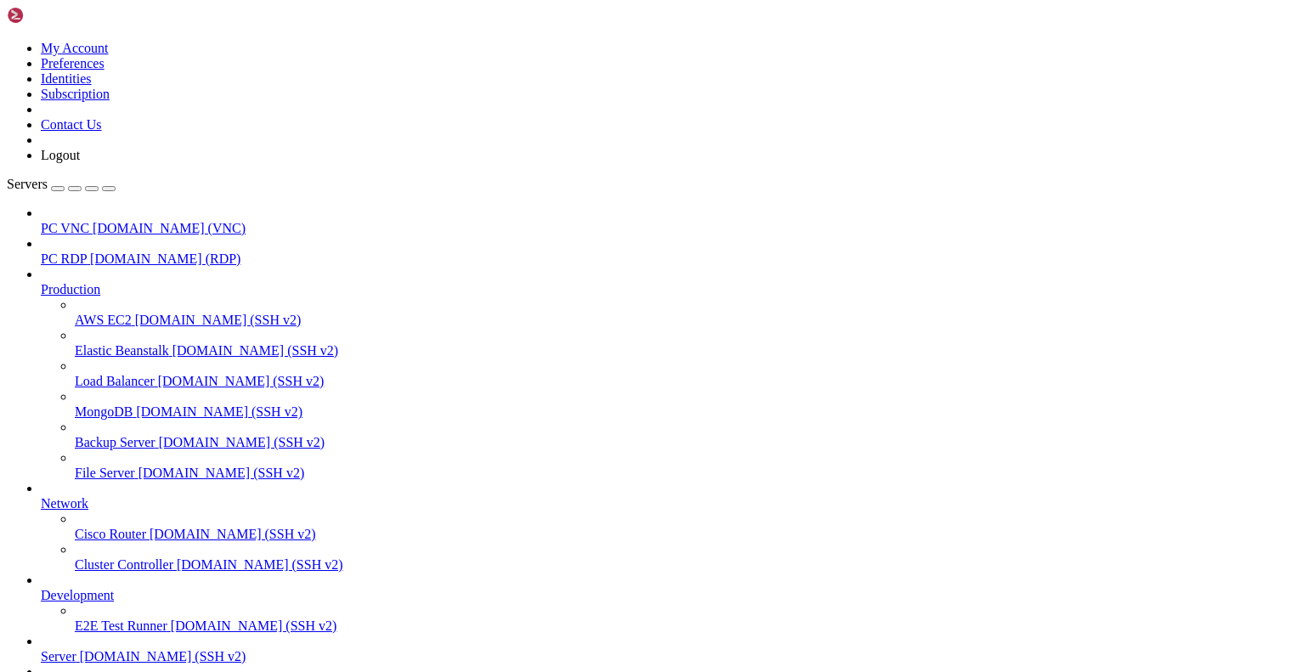
scroll to position [19062, 0]
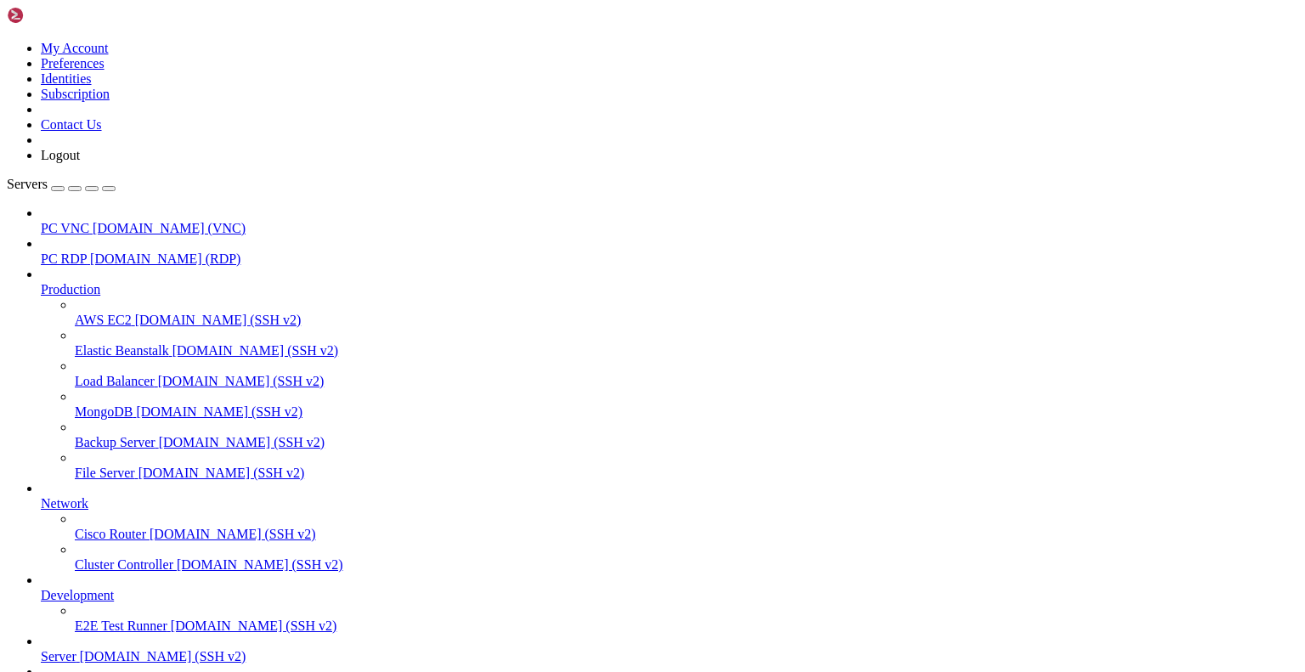
scroll to position [31431, 0]
drag, startPoint x: 380, startPoint y: 1498, endPoint x: 507, endPoint y: 1498, distance: 126.6
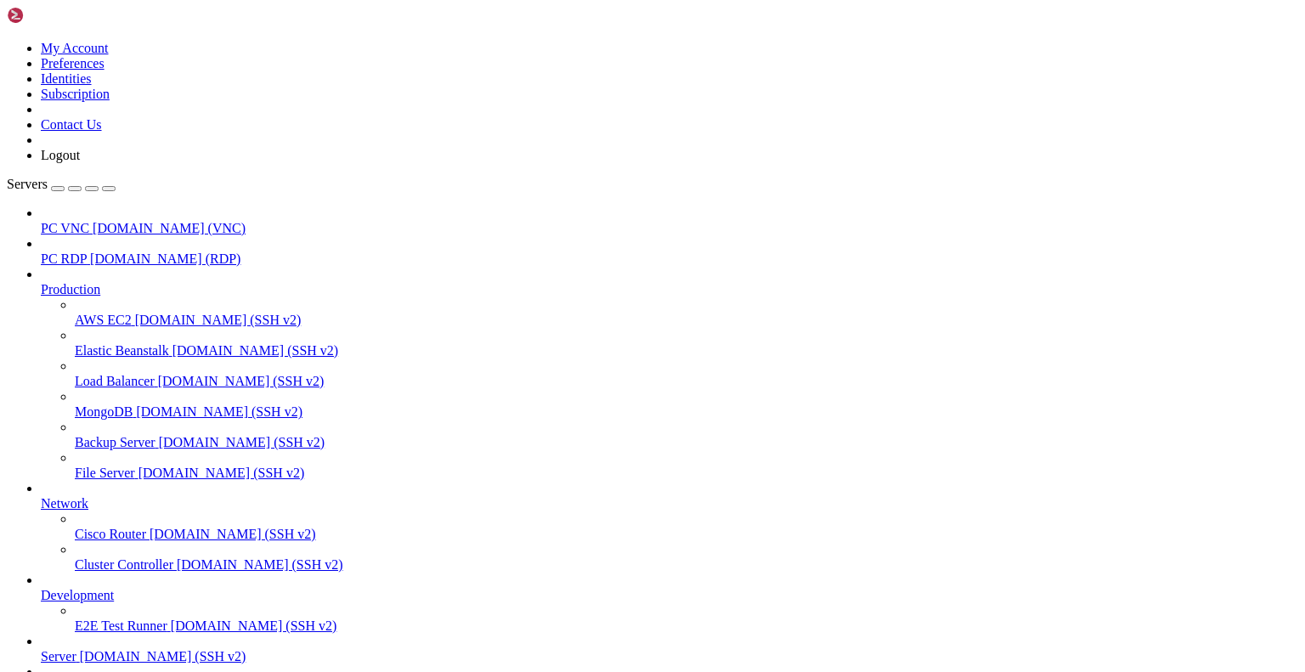
scroll to position [31457, 0]
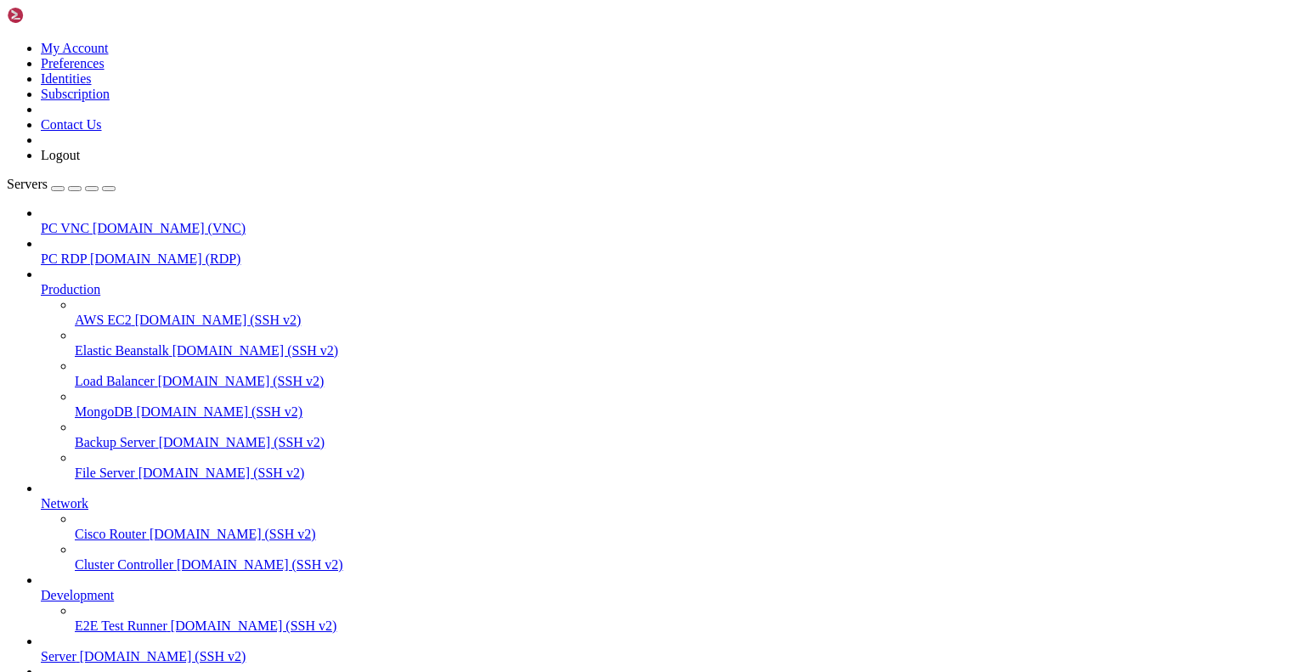
click at [7, 41] on link at bounding box center [7, 41] width 0 height 0
click at [105, 71] on link "Preferences" at bounding box center [73, 63] width 64 height 14
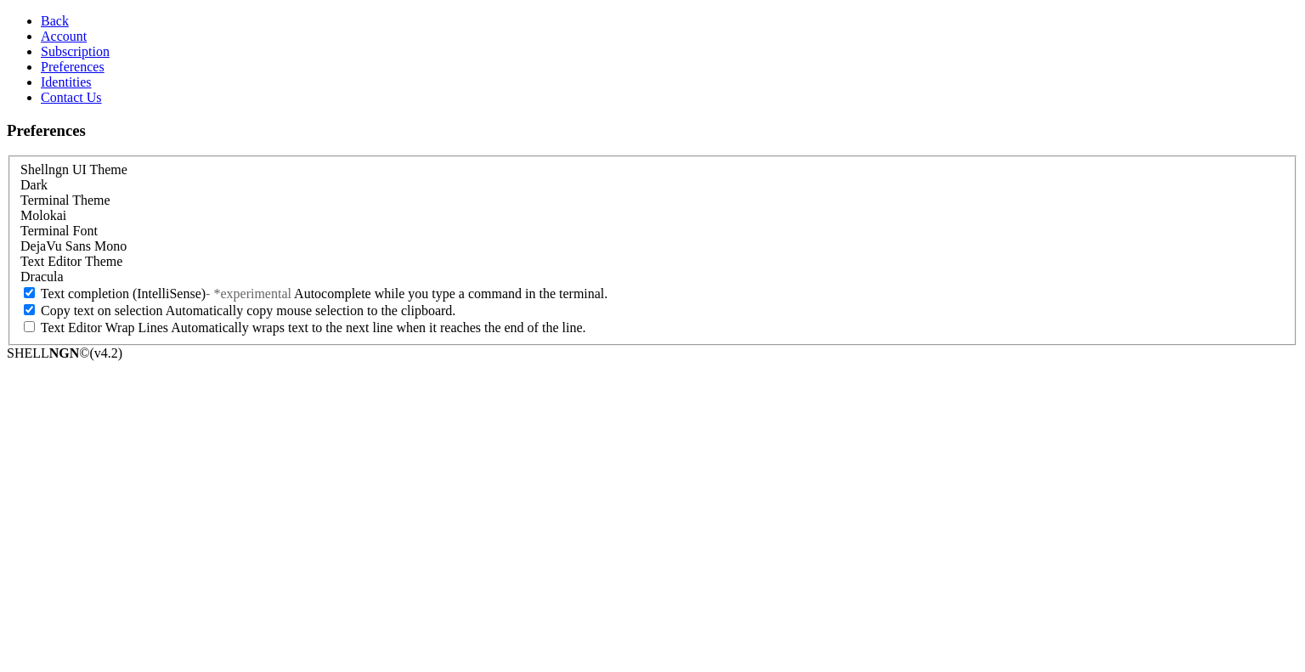
click at [269, 210] on div "Terminal Theme Molokai" at bounding box center [652, 208] width 1265 height 31
click at [264, 204] on div "Terminal Theme Molokai" at bounding box center [652, 208] width 1265 height 31
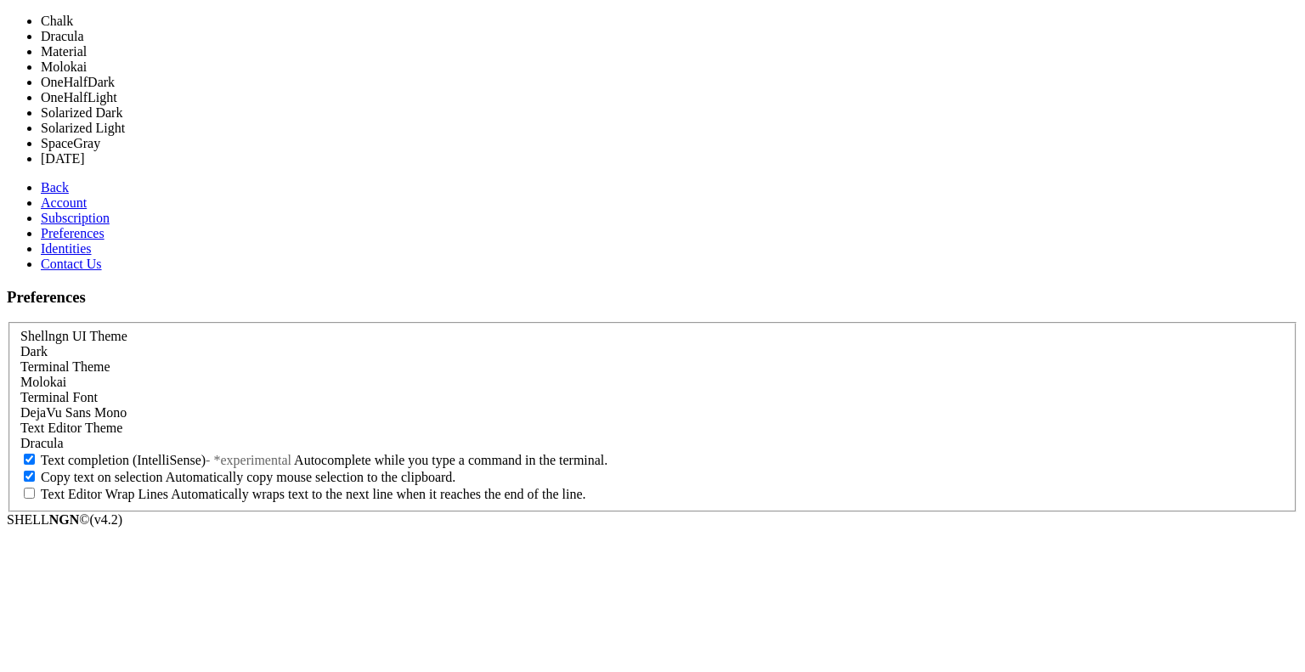
click at [263, 375] on div "Molokai" at bounding box center [652, 382] width 1265 height 15
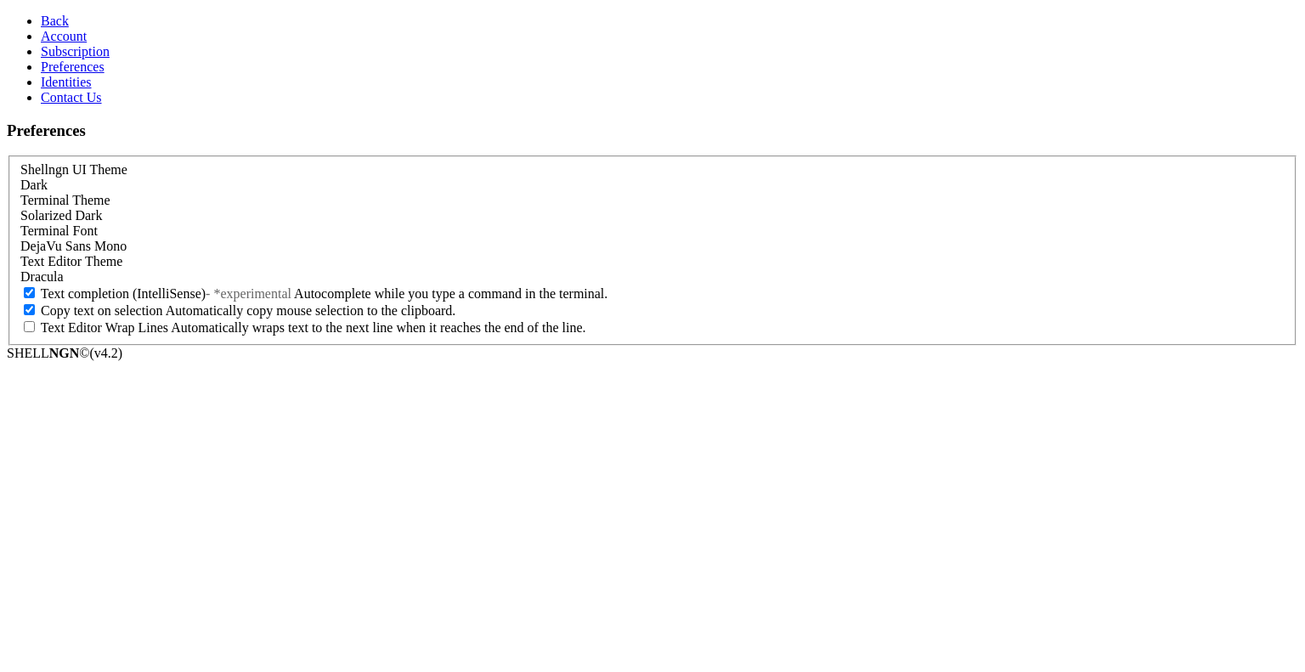
click at [46, 14] on span "Back" at bounding box center [55, 21] width 28 height 14
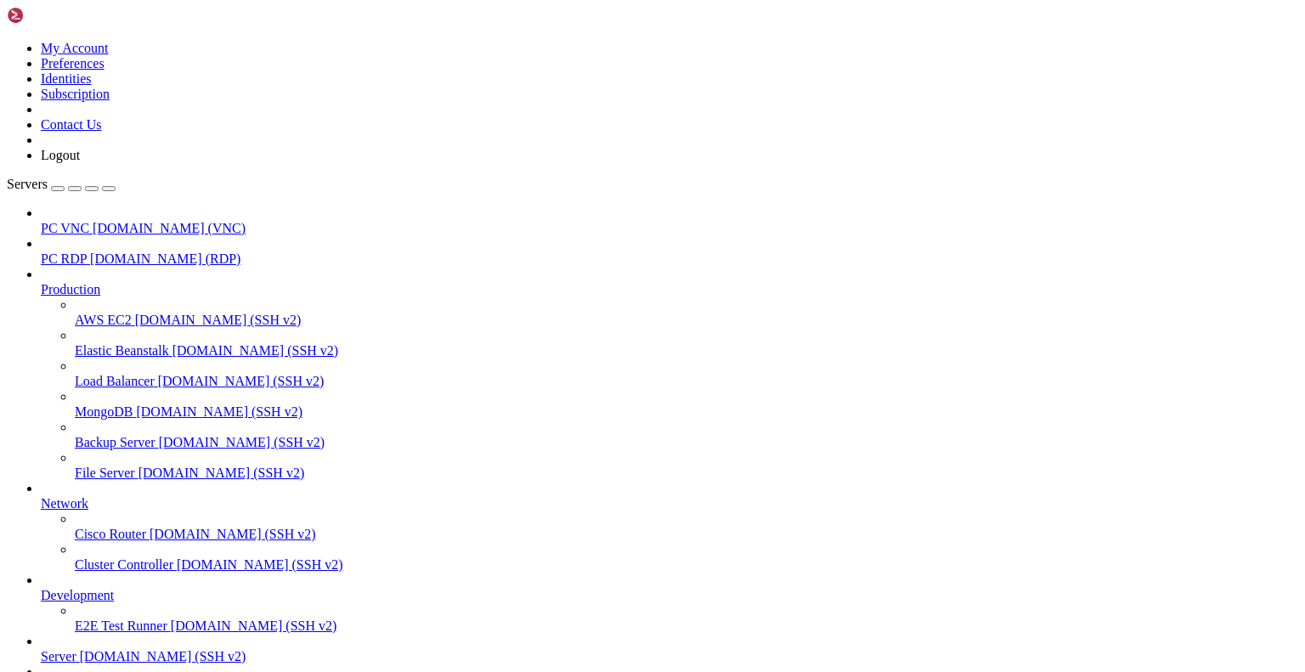
scroll to position [19077, 0]
click at [7, 41] on link at bounding box center [7, 41] width 0 height 0
click at [105, 71] on link "Preferences" at bounding box center [73, 63] width 64 height 14
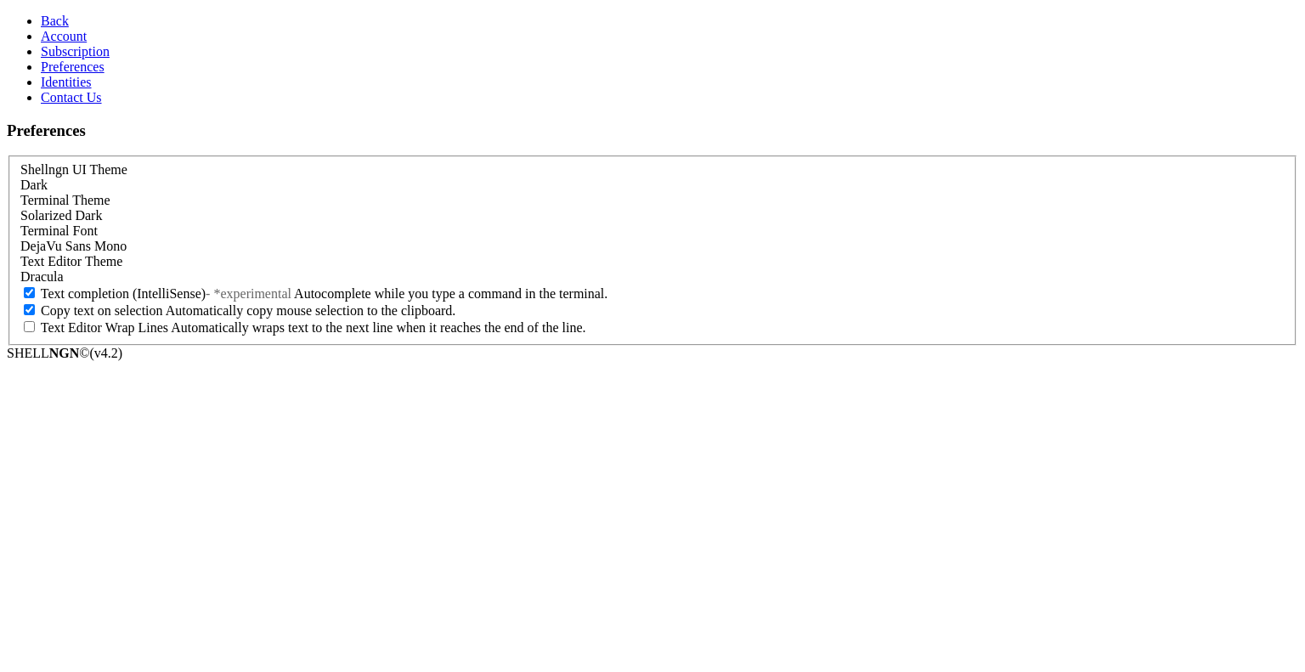
click at [325, 206] on div "Terminal Theme Solarized Dark" at bounding box center [652, 208] width 1265 height 31
click at [322, 208] on div "Solarized Dark" at bounding box center [652, 215] width 1265 height 15
click at [69, 14] on link "Back" at bounding box center [55, 21] width 28 height 14
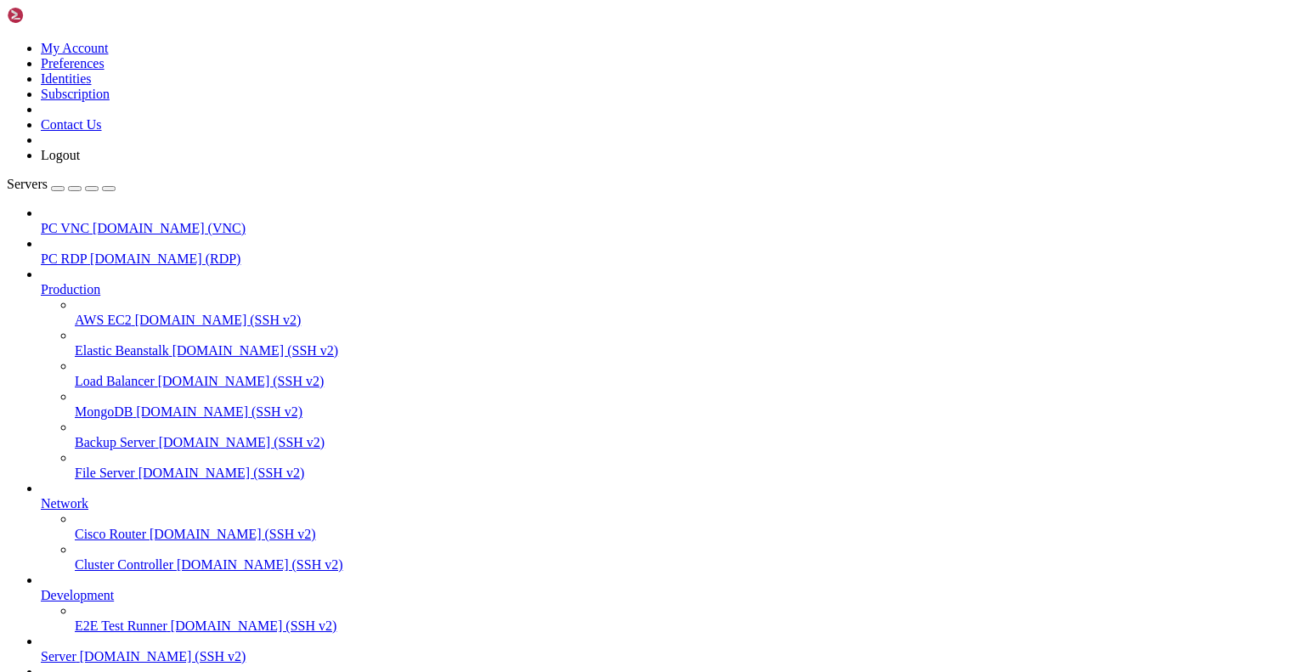
scroll to position [19077, 0]
click at [7, 41] on icon at bounding box center [7, 41] width 0 height 0
click at [105, 71] on link "Preferences" at bounding box center [73, 63] width 64 height 14
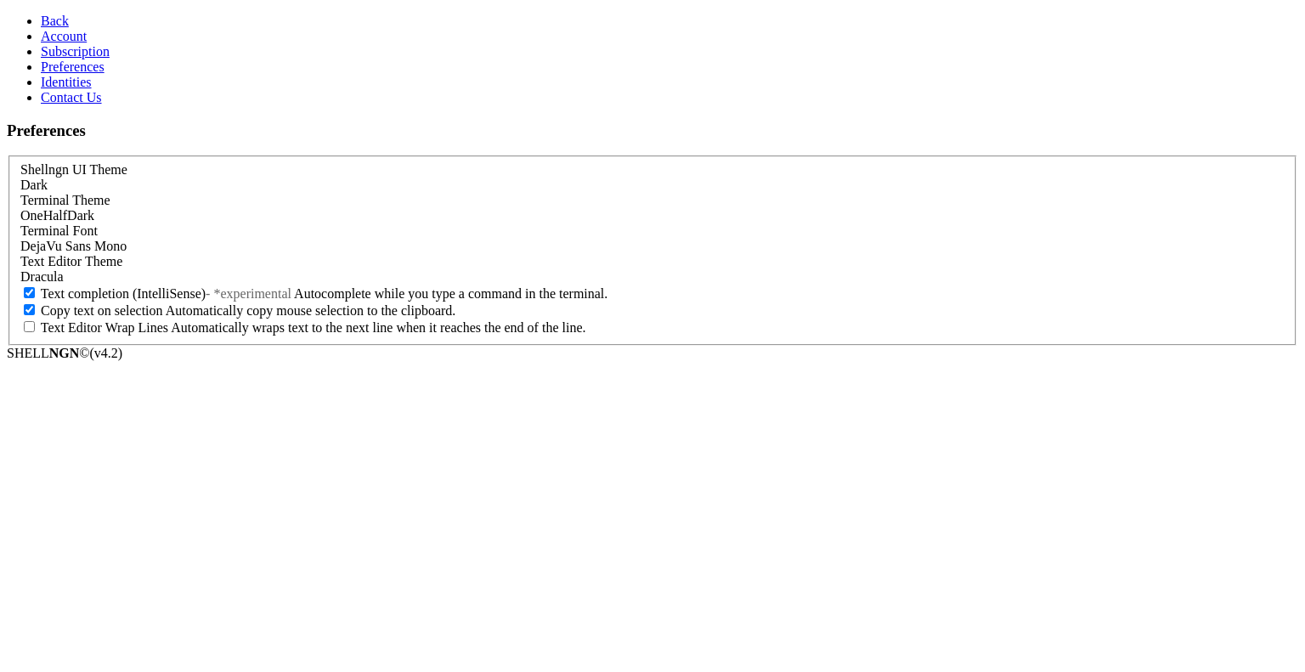
click at [322, 208] on div "Terminal Theme OneHalfDark" at bounding box center [652, 208] width 1265 height 31
click at [315, 208] on div "OneHalfDark" at bounding box center [652, 215] width 1265 height 15
click at [41, 26] on span "Back" at bounding box center [55, 21] width 28 height 14
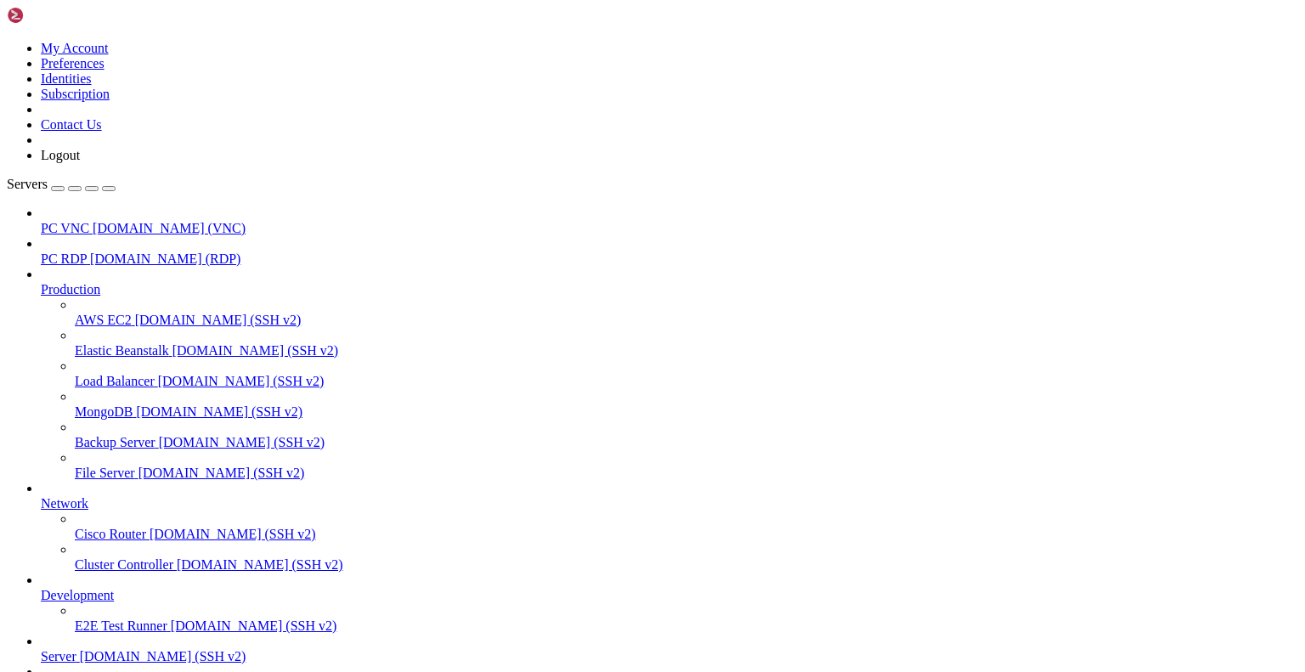
scroll to position [19077, 0]
click at [7, 41] on link at bounding box center [7, 41] width 0 height 0
click at [105, 71] on link "Preferences" at bounding box center [73, 63] width 64 height 14
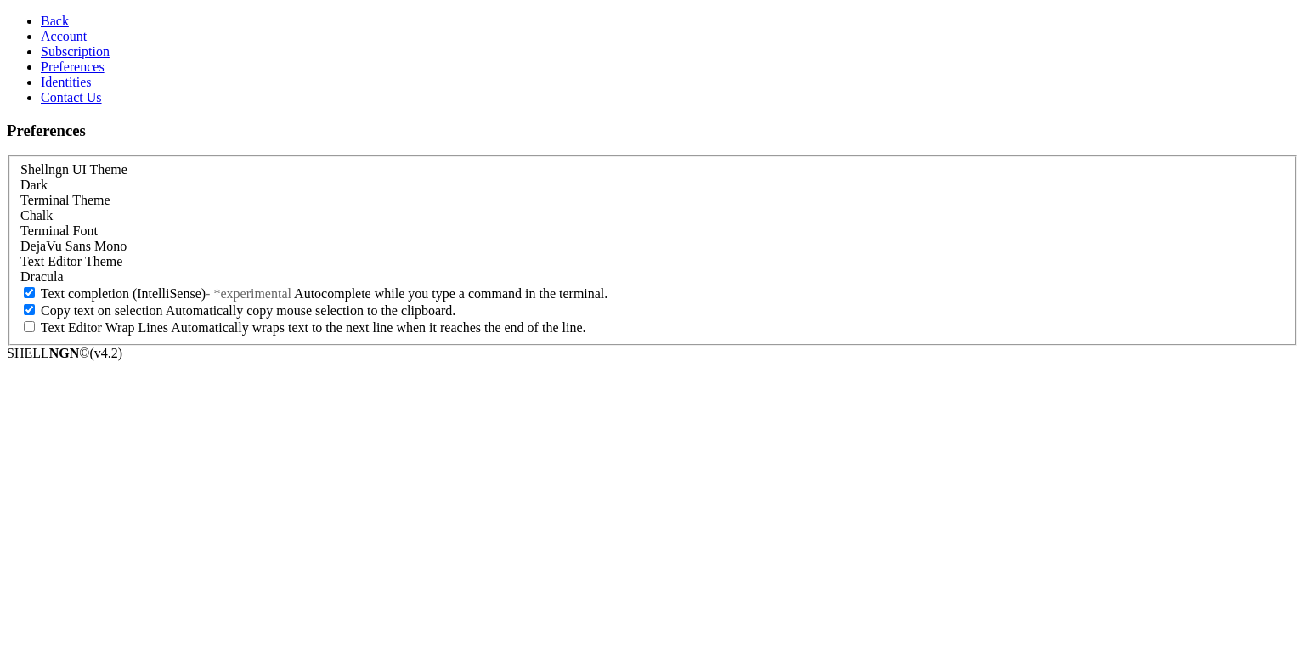
click at [331, 208] on div "Chalk" at bounding box center [652, 215] width 1265 height 15
click at [64, 16] on link "Back" at bounding box center [55, 21] width 28 height 14
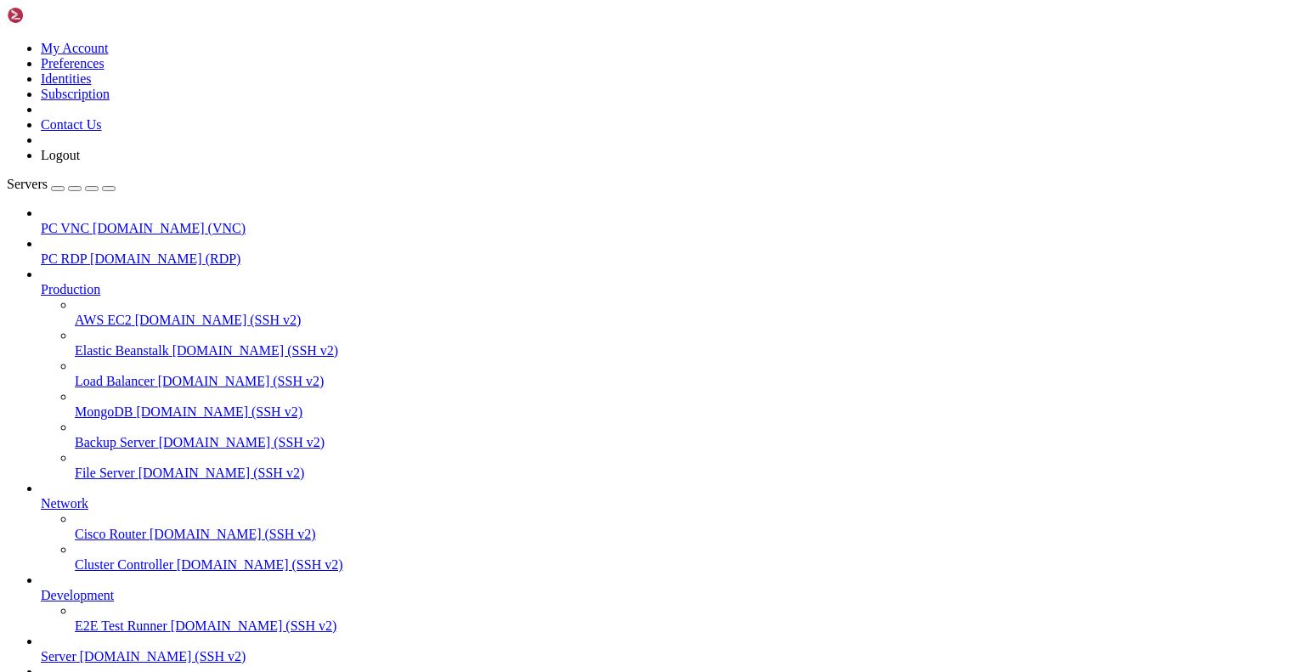
scroll to position [19077, 0]
click at [167, 30] on div "My Account Preferences Identities Subscription Contact Us Logout" at bounding box center [653, 85] width 1292 height 156
click at [7, 41] on icon at bounding box center [7, 41] width 0 height 0
click at [105, 71] on link "Preferences" at bounding box center [73, 63] width 64 height 14
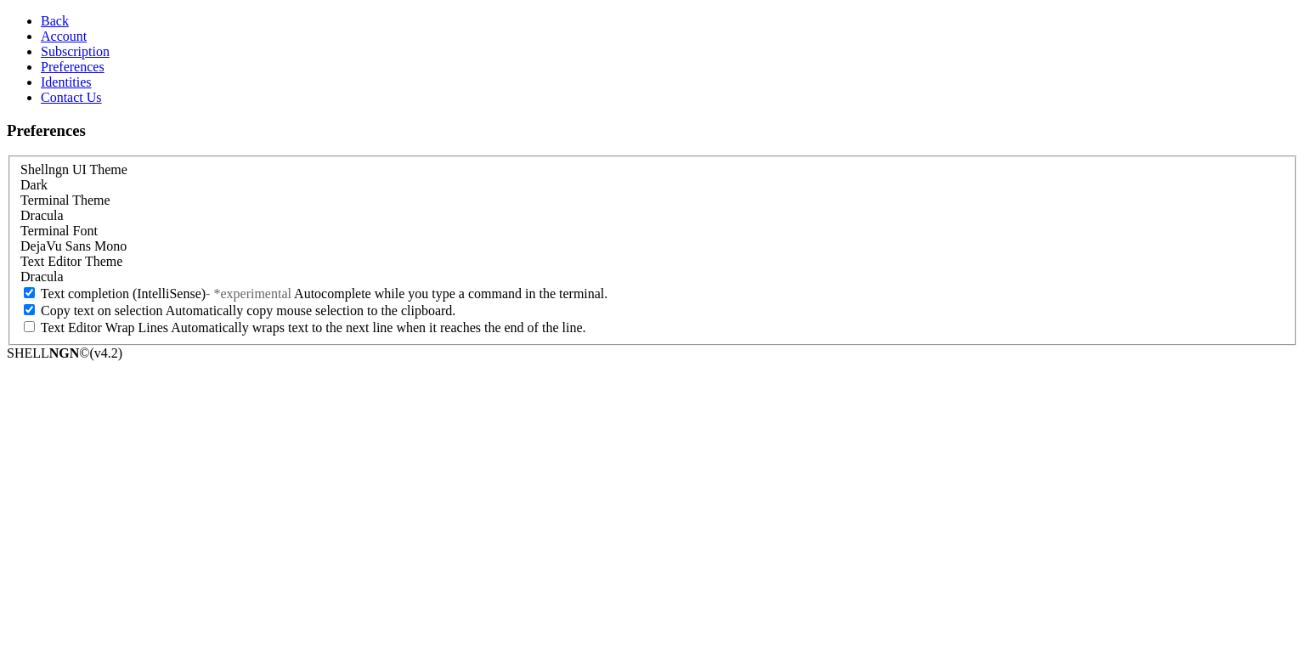
click at [110, 193] on label "Terminal Theme" at bounding box center [65, 200] width 90 height 14
click at [204, 208] on div "Dracula" at bounding box center [652, 215] width 1265 height 15
click at [55, 14] on link "Back" at bounding box center [55, 21] width 28 height 14
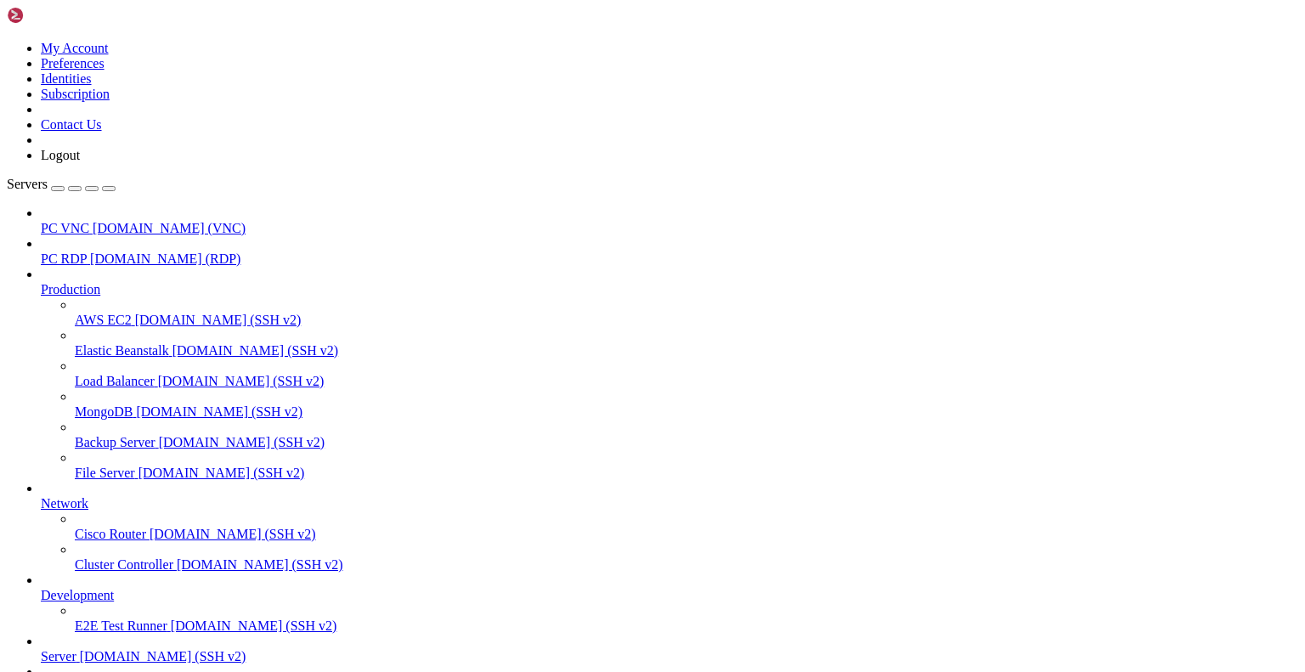
scroll to position [19077, 0]
click at [7, 41] on icon at bounding box center [7, 41] width 0 height 0
click at [105, 71] on link "Preferences" at bounding box center [73, 63] width 64 height 14
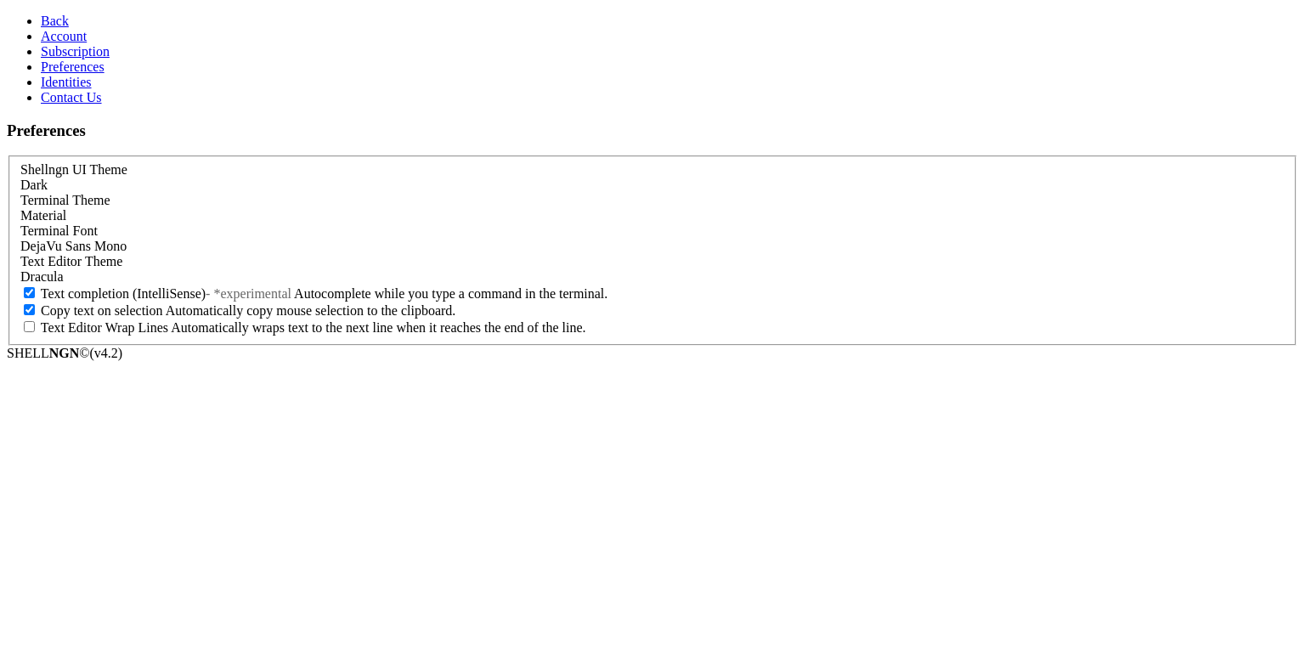
click at [229, 208] on div "Material" at bounding box center [652, 215] width 1265 height 15
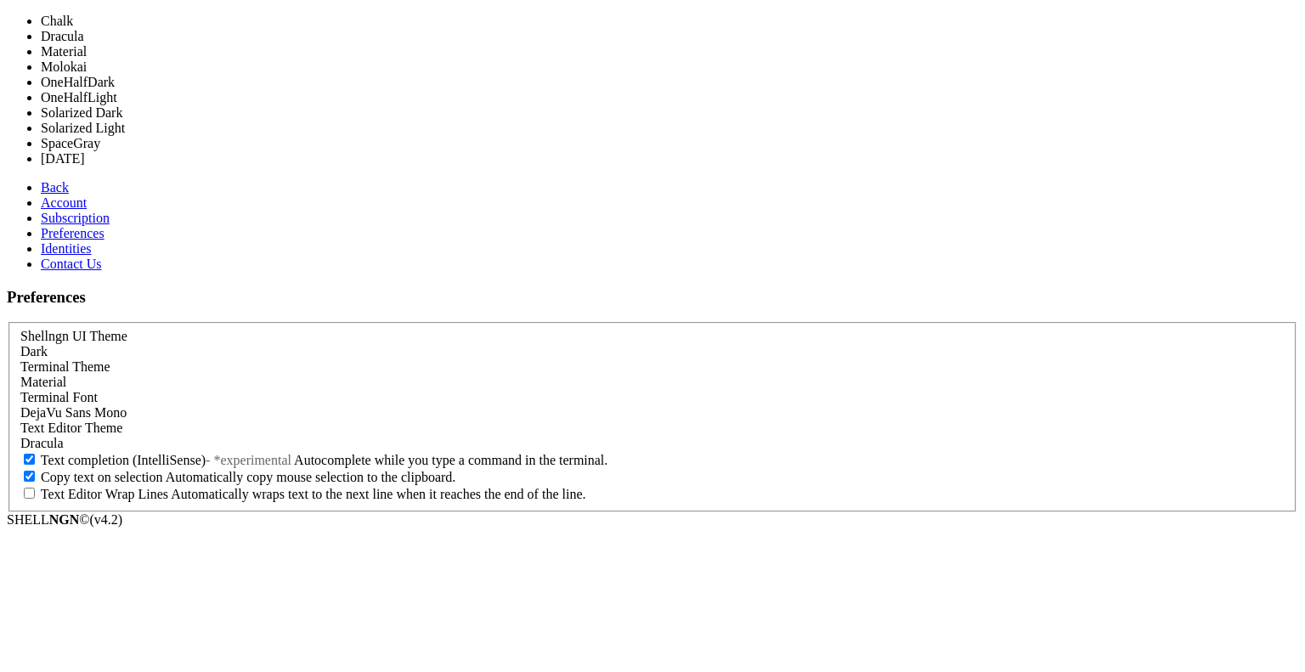
scroll to position [71, 0]
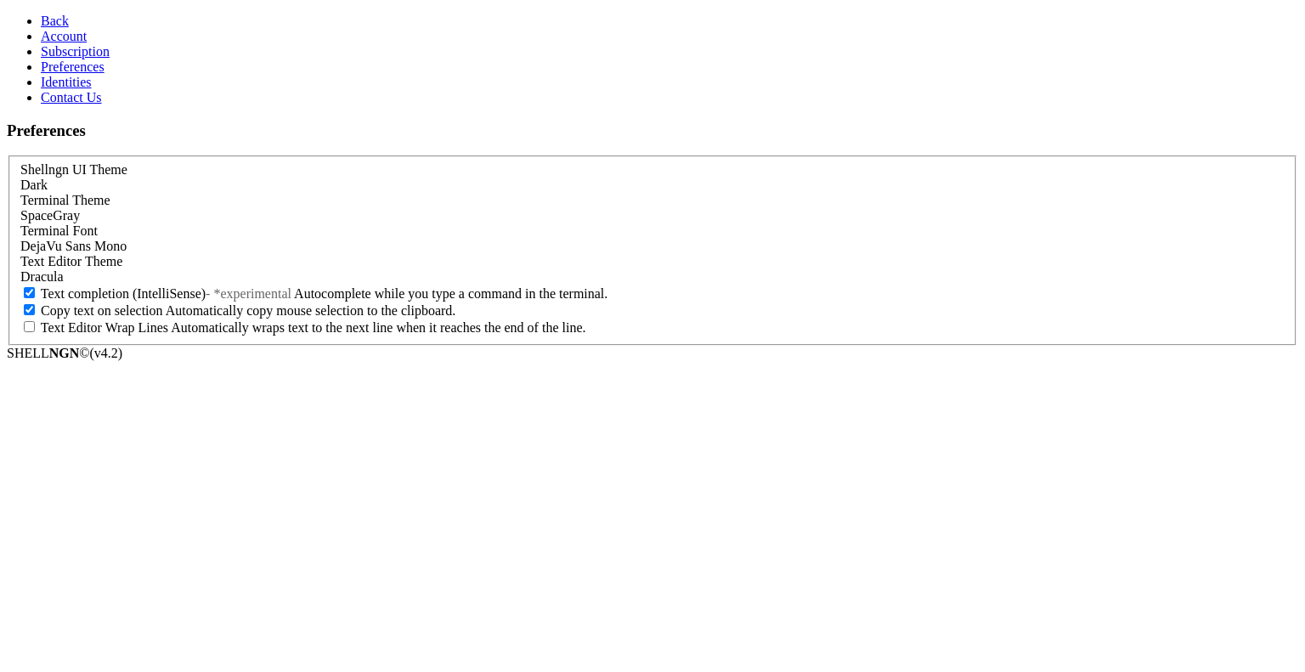
click at [69, 28] on link "Back" at bounding box center [55, 21] width 28 height 14
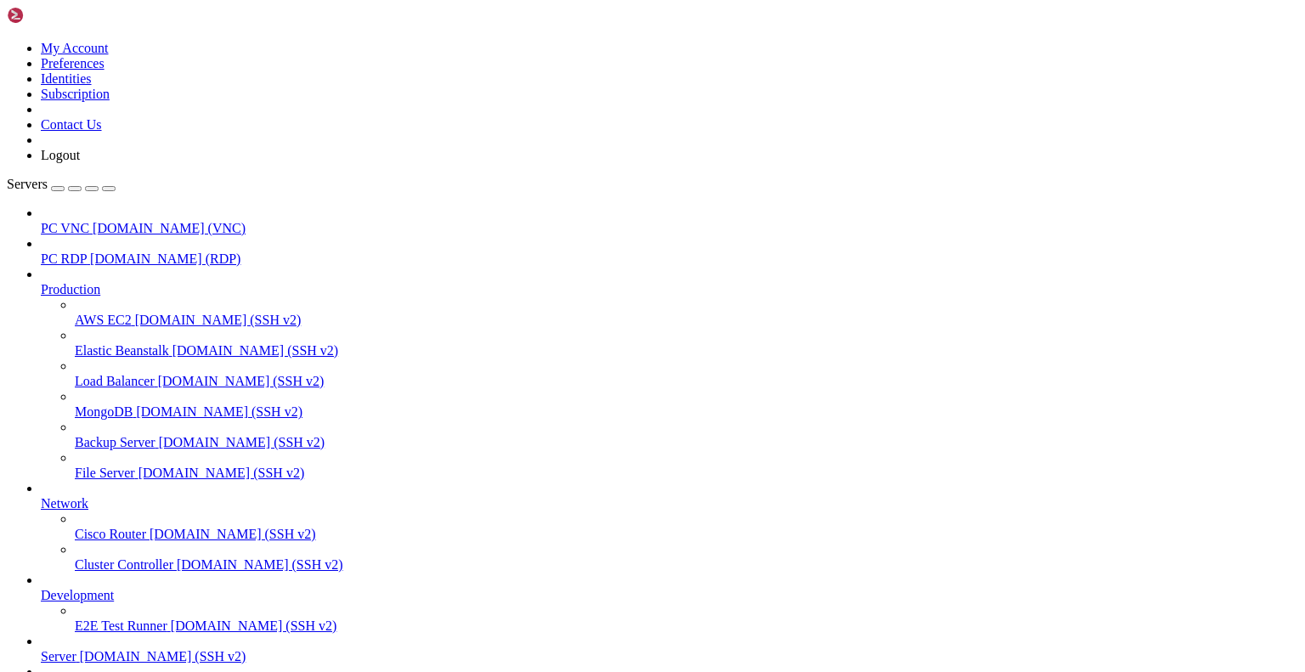
scroll to position [19077, 0]
click at [7, 41] on icon at bounding box center [7, 41] width 0 height 0
click at [105, 71] on link "Preferences" at bounding box center [73, 63] width 64 height 14
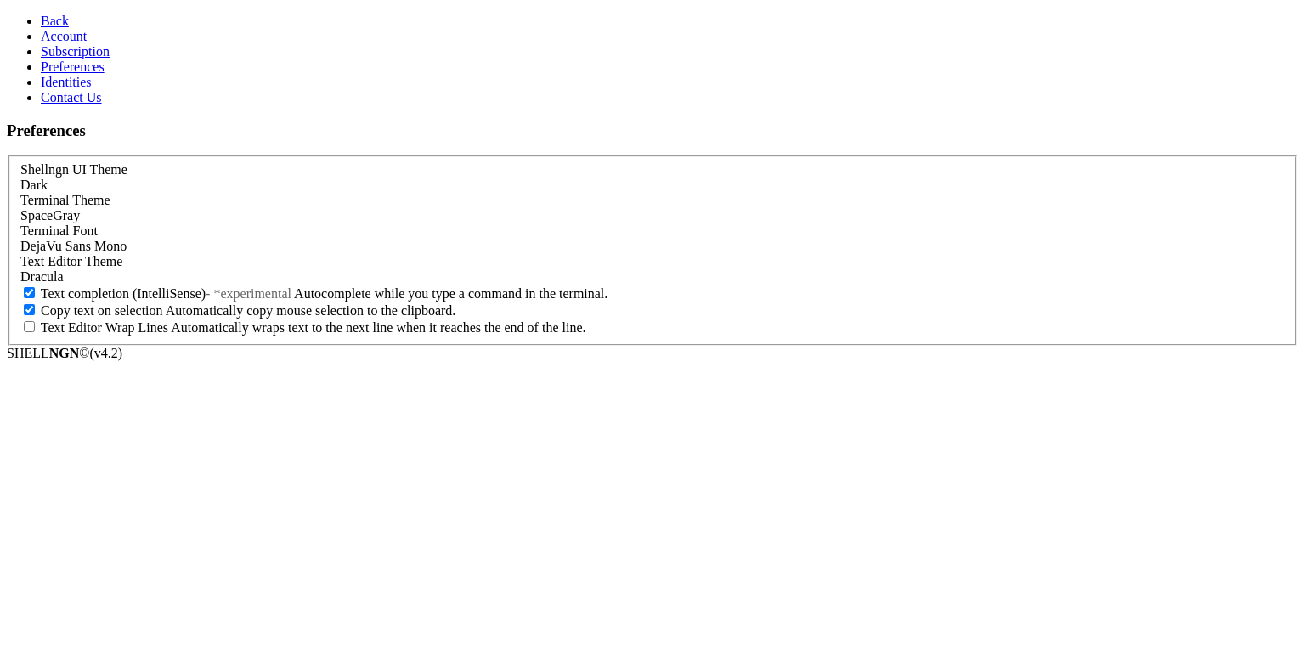
click at [98, 238] on label "Terminal Font" at bounding box center [58, 231] width 77 height 14
click at [241, 208] on div "SpaceGray" at bounding box center [652, 215] width 1265 height 15
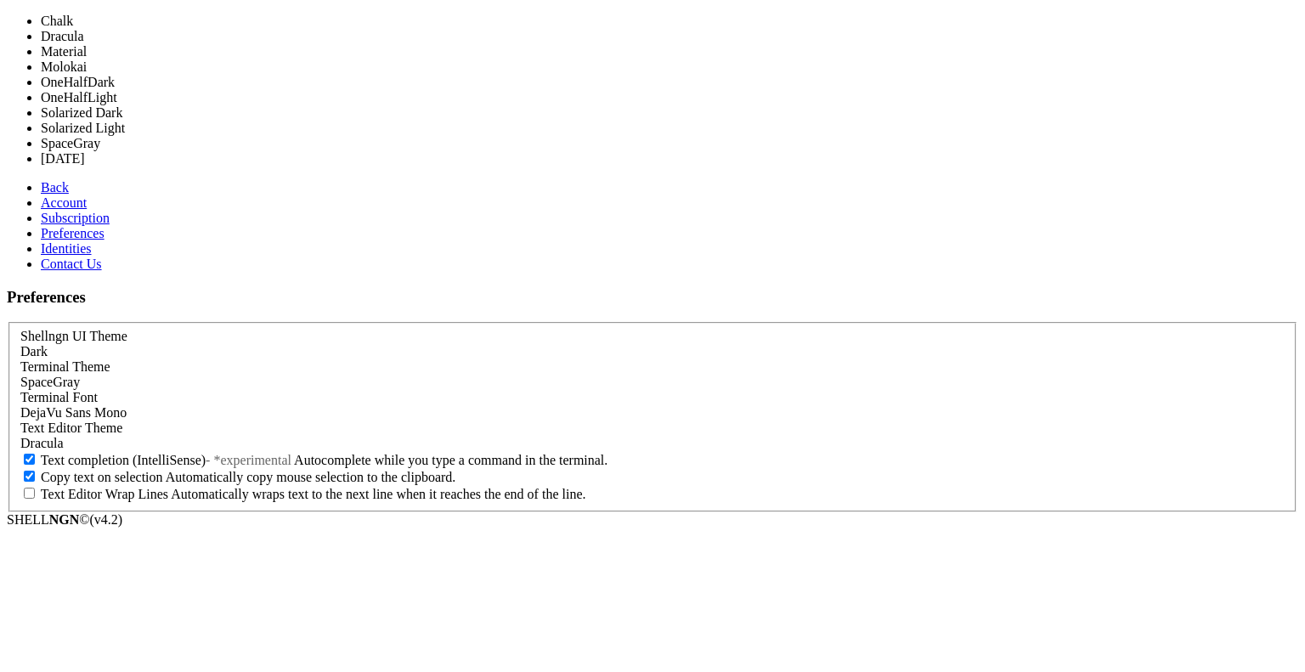
scroll to position [71, 0]
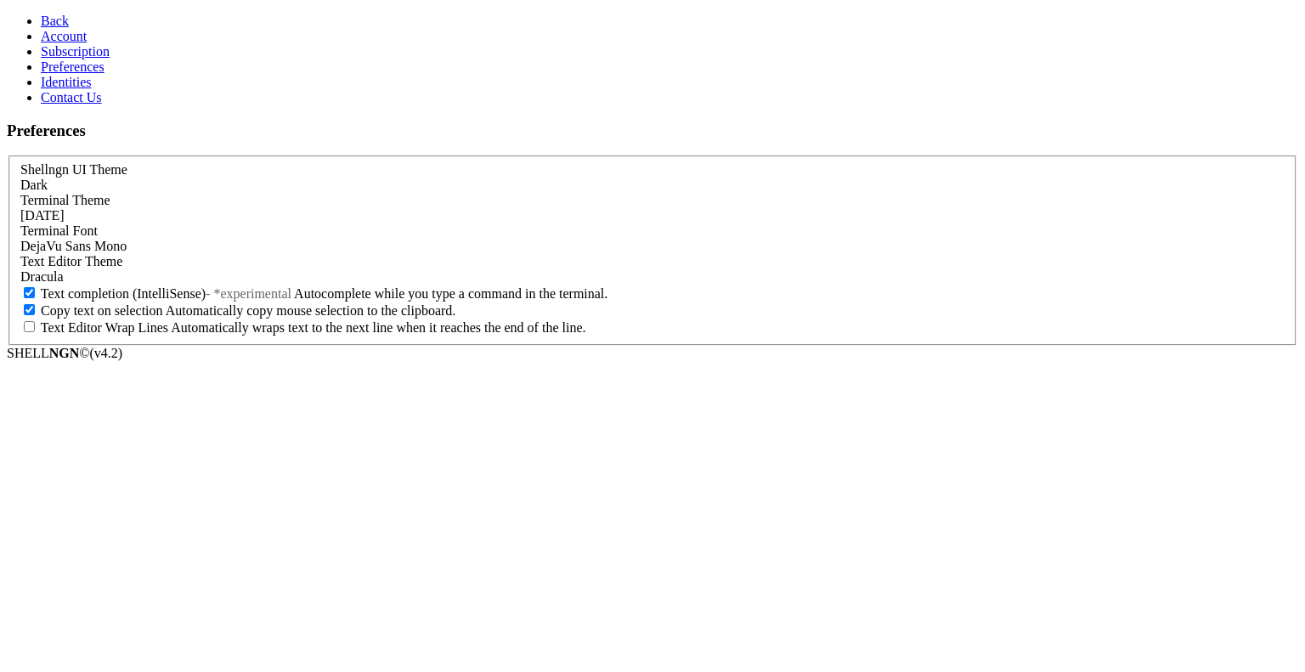
click at [69, 24] on link "Back" at bounding box center [55, 21] width 28 height 14
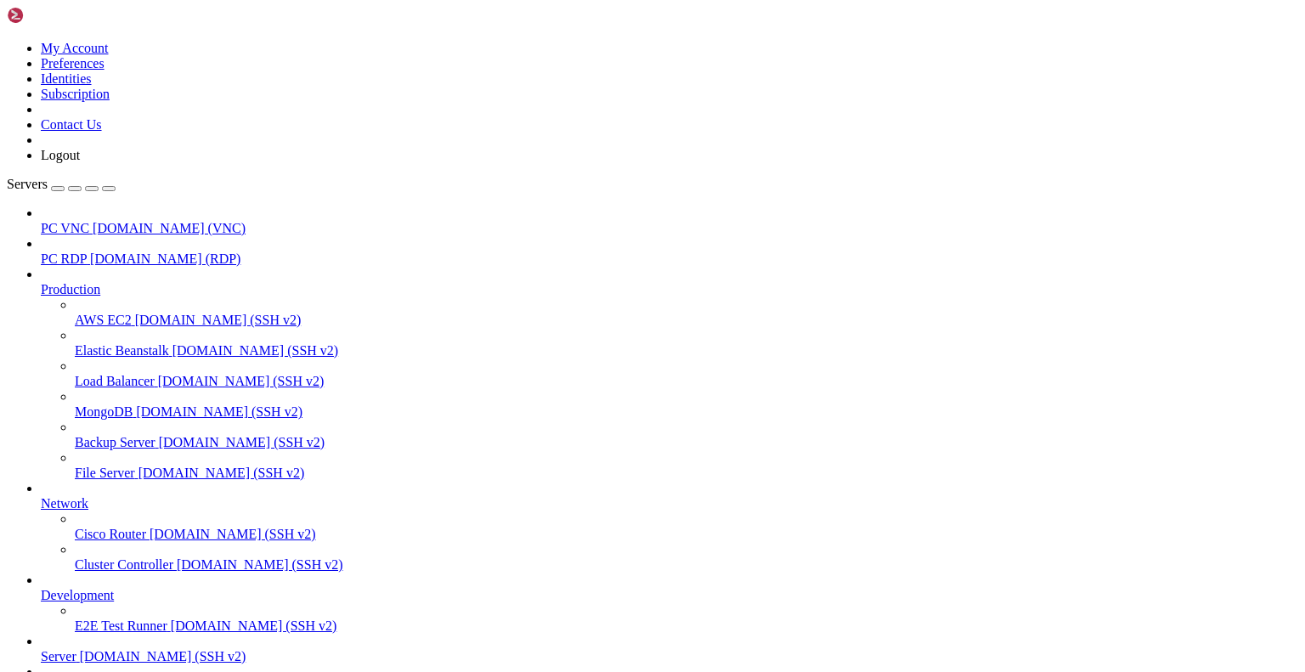
scroll to position [19077, 0]
click at [173, 23] on div "My Account Preferences Identities Subscription Contact Us Logout" at bounding box center [653, 85] width 1292 height 156
click at [7, 41] on icon at bounding box center [7, 41] width 0 height 0
click at [105, 71] on link "Preferences" at bounding box center [73, 63] width 64 height 14
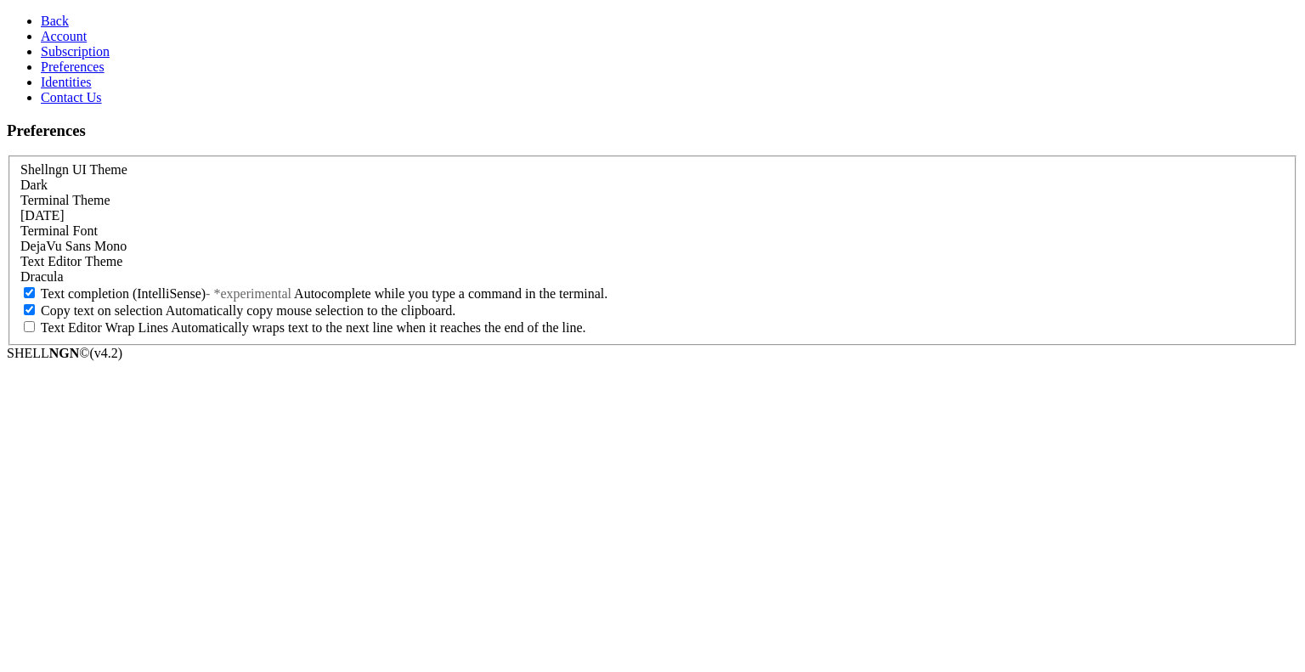
click at [269, 208] on div "Tomorrow" at bounding box center [652, 215] width 1265 height 15
click at [69, 17] on link "Back" at bounding box center [55, 21] width 28 height 14
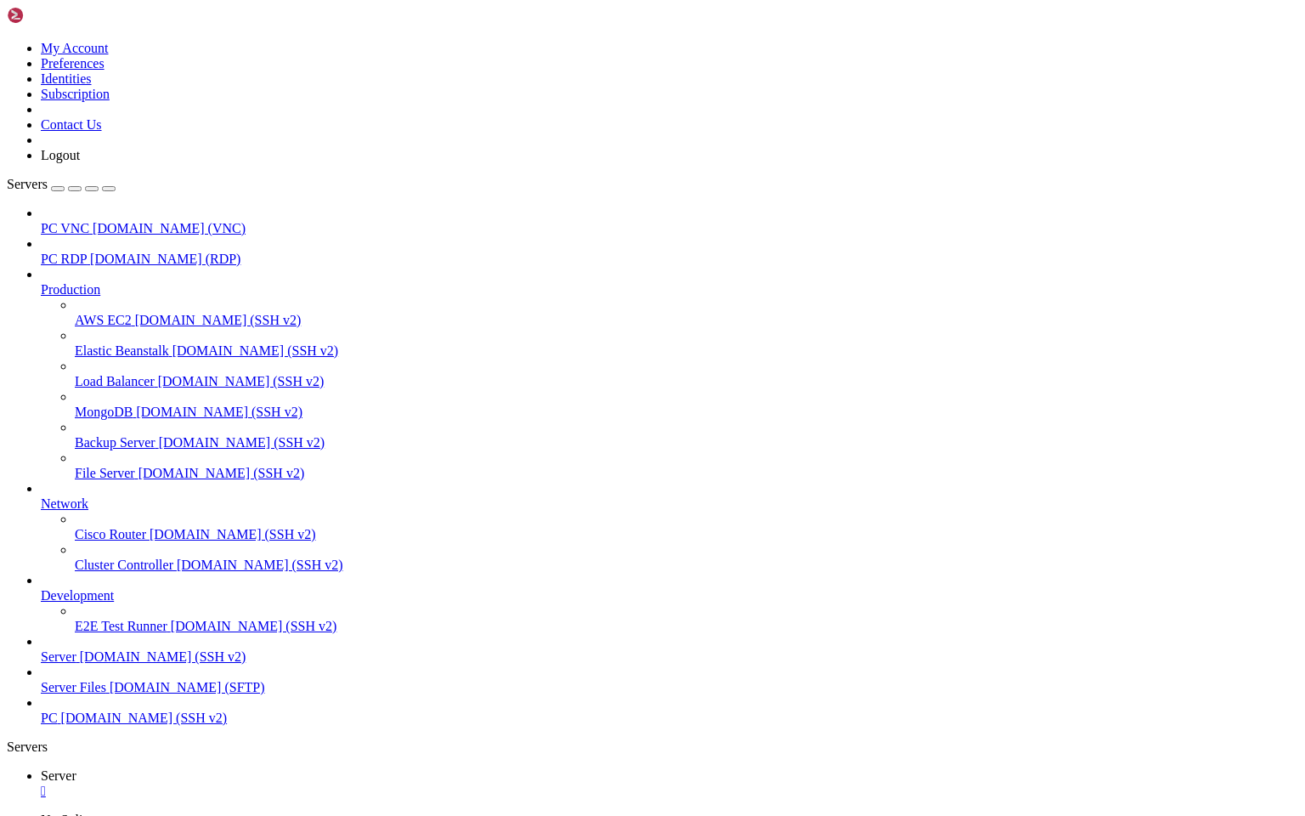
scroll to position [49, 0]
click at [58, 671] on span "PC" at bounding box center [49, 718] width 17 height 14
click at [109, 189] on icon "button" at bounding box center [109, 189] width 0 height 0
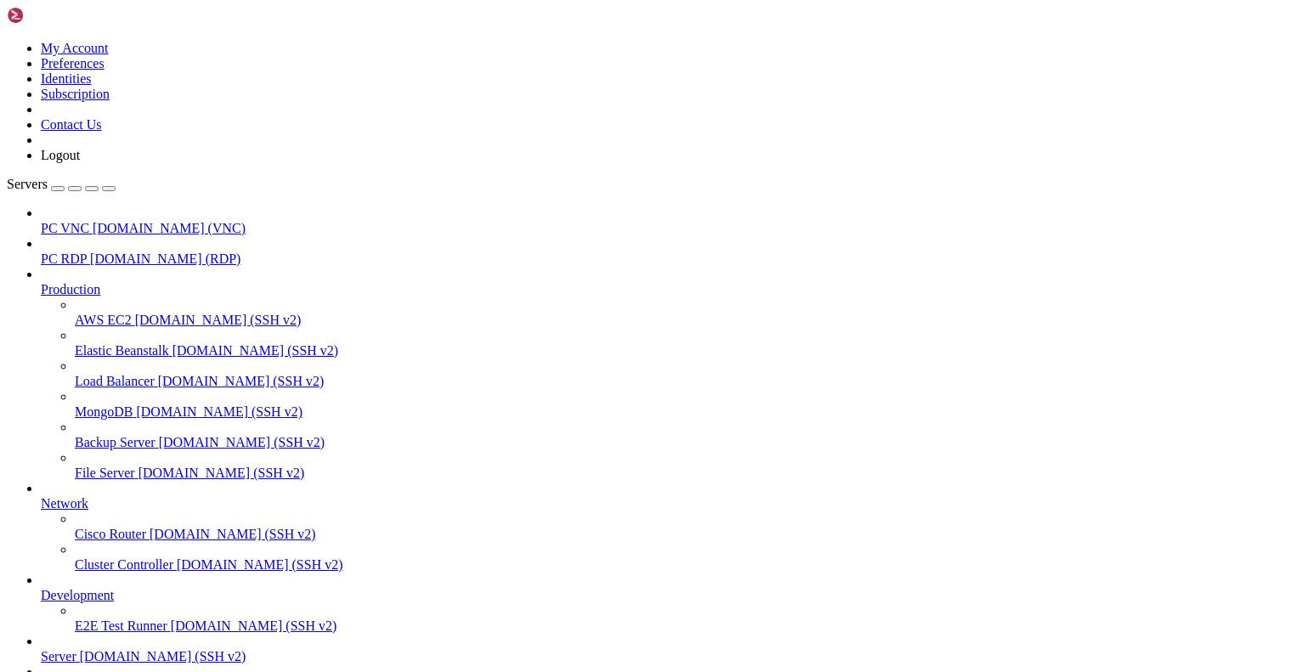
drag, startPoint x: 177, startPoint y: 1487, endPoint x: 14, endPoint y: 1435, distance: 171.2
drag, startPoint x: 308, startPoint y: 1507, endPoint x: 7, endPoint y: 1435, distance: 309.4
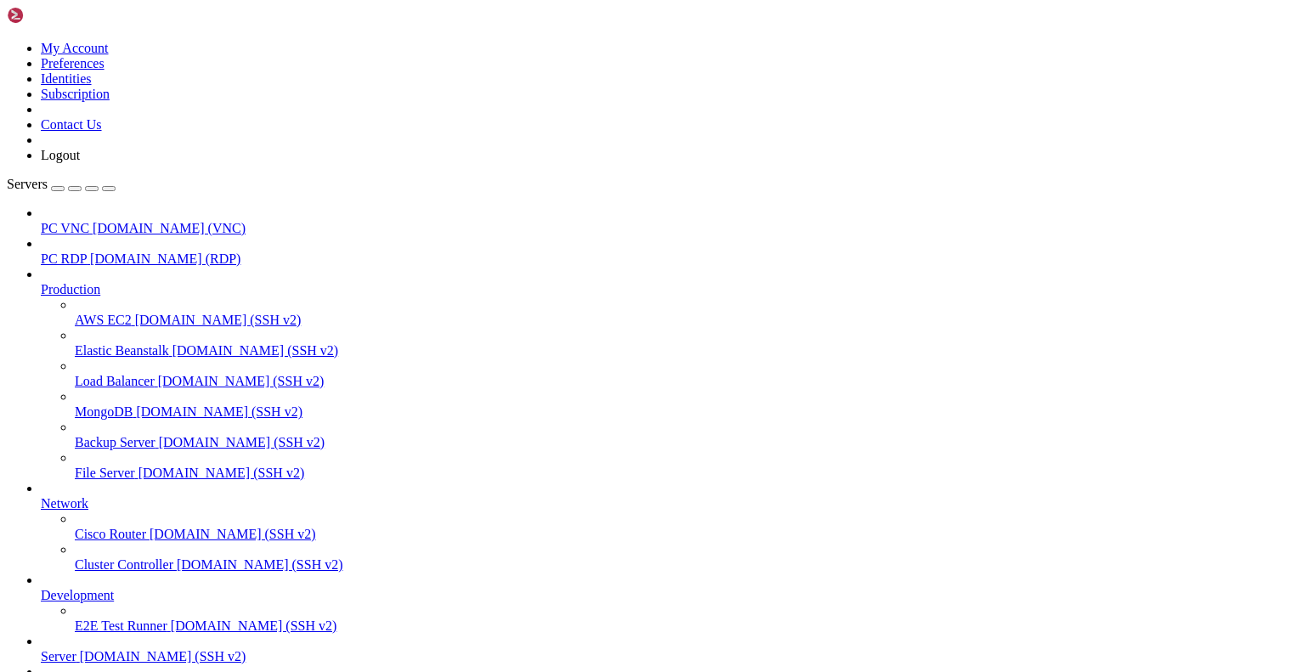
drag, startPoint x: 319, startPoint y: 1509, endPoint x: 14, endPoint y: 1433, distance: 314.4
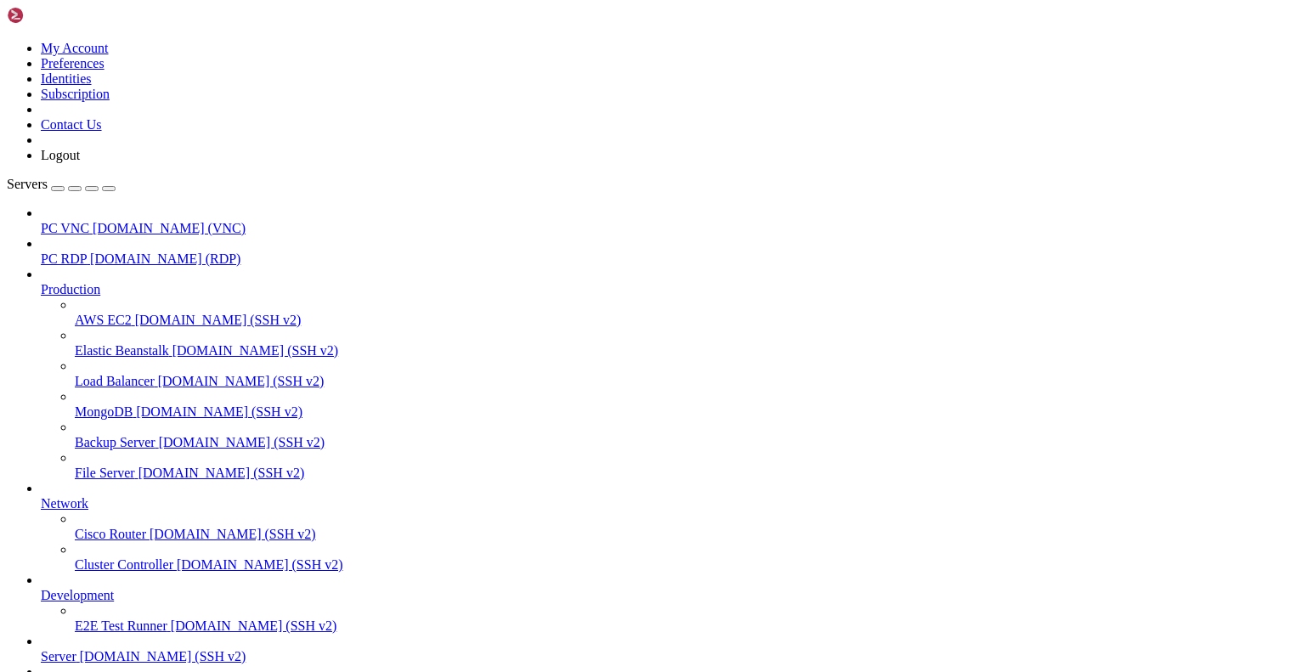
scroll to position [0, 0]
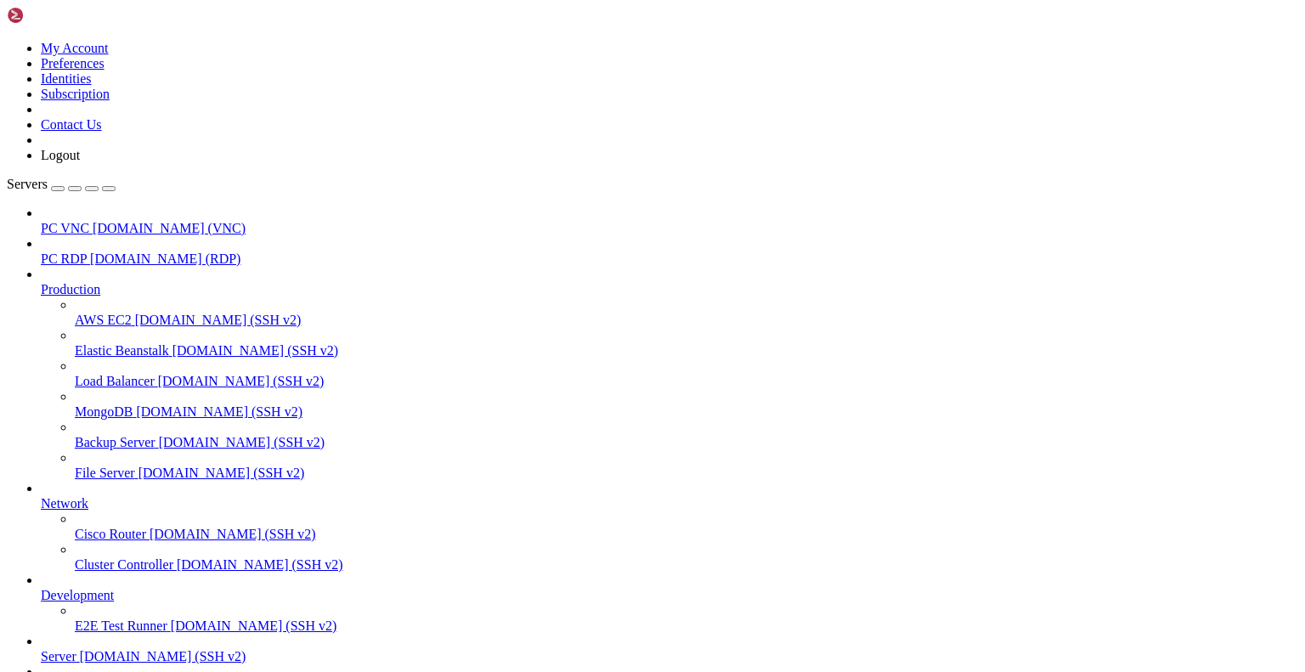
drag, startPoint x: 14, startPoint y: 1294, endPoint x: 235, endPoint y: 1775, distance: 530.2
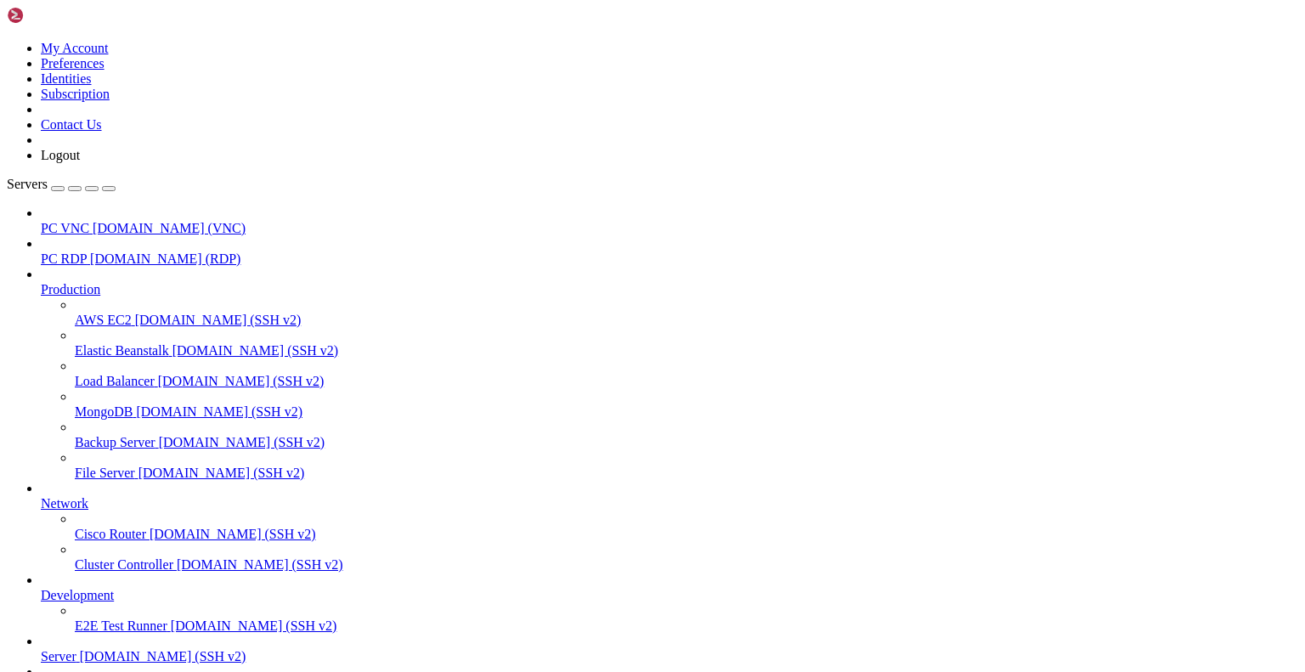
drag, startPoint x: 17, startPoint y: 1297, endPoint x: 267, endPoint y: 1416, distance: 276.8
drag, startPoint x: 267, startPoint y: 1416, endPoint x: 310, endPoint y: 1415, distance: 43.4
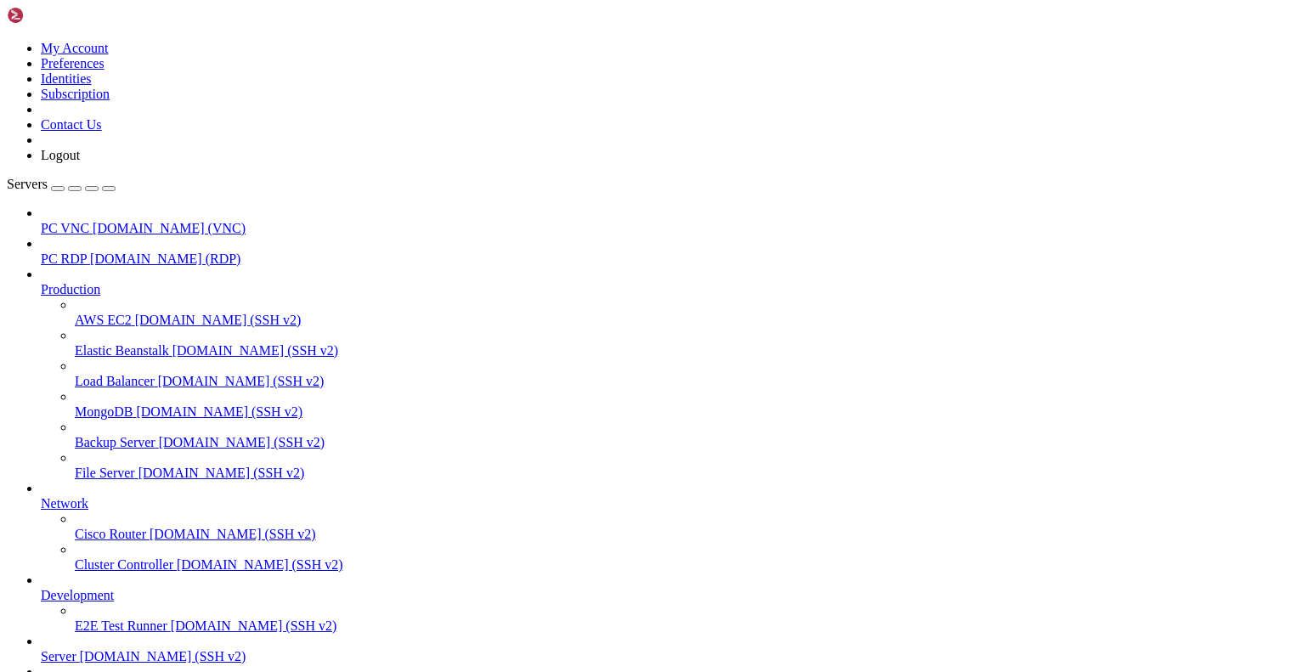
drag, startPoint x: 14, startPoint y: 1297, endPoint x: 329, endPoint y: 1813, distance: 604.2
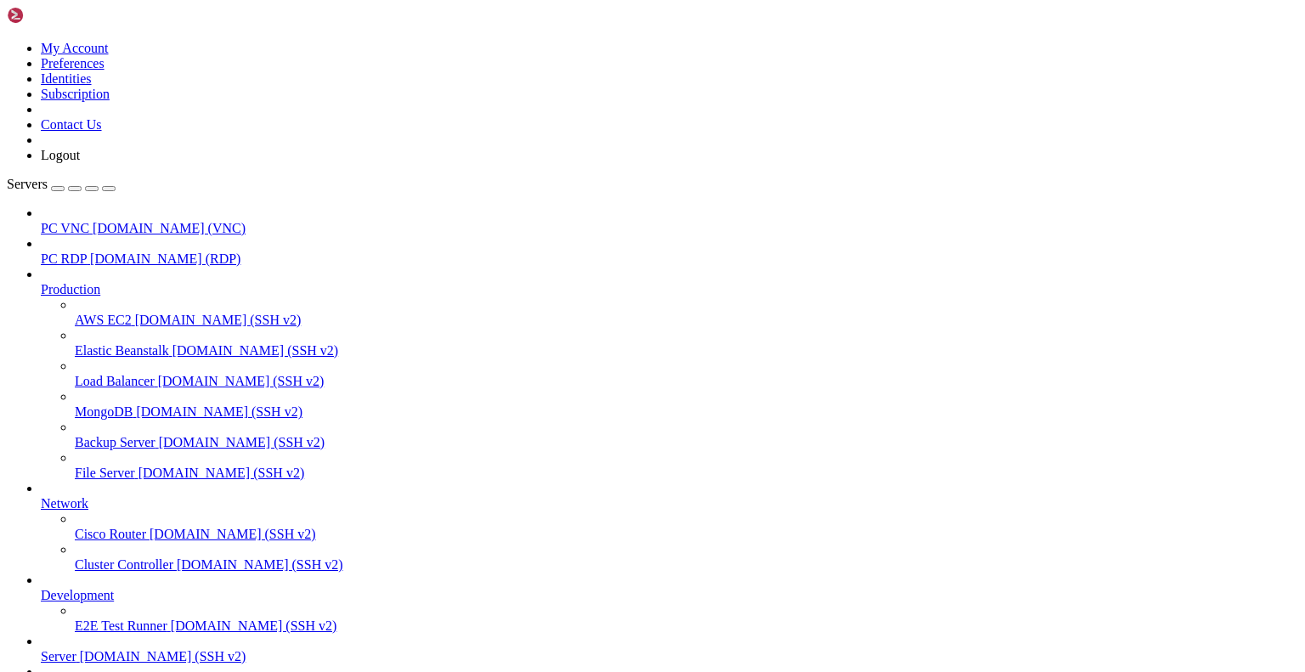
drag, startPoint x: 17, startPoint y: 1292, endPoint x: 184, endPoint y: 1815, distance: 548.6
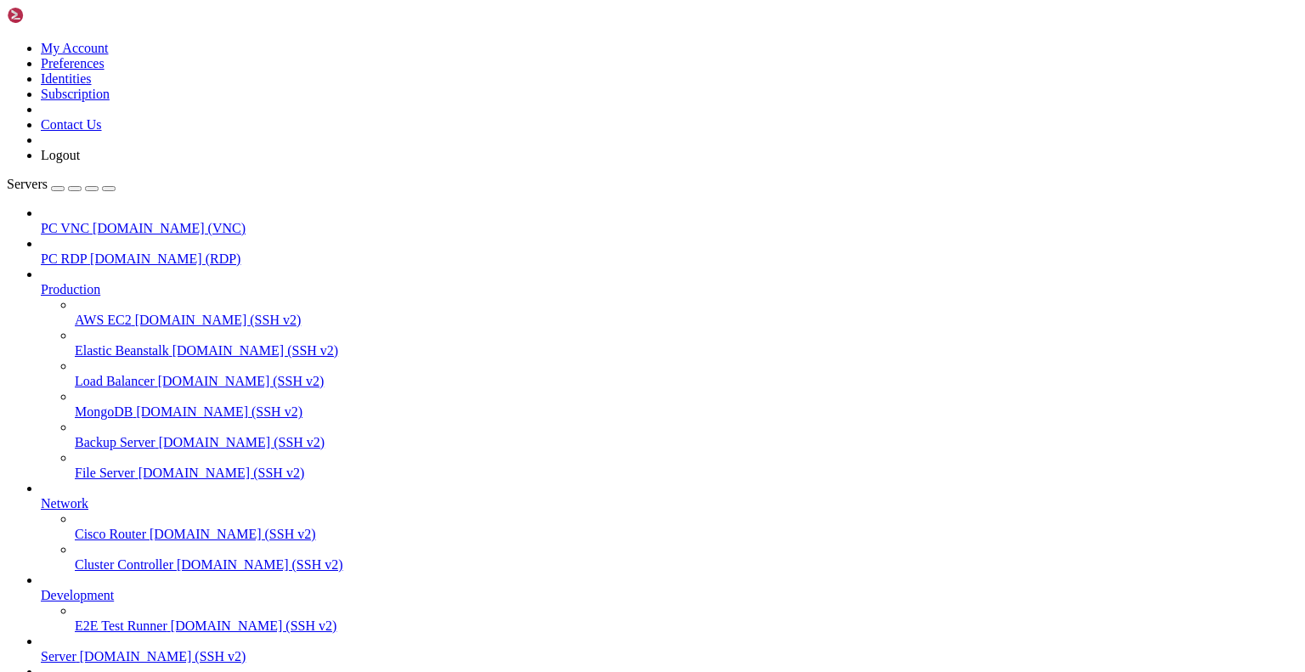
drag, startPoint x: 162, startPoint y: 1744, endPoint x: 321, endPoint y: 1743, distance: 158.9
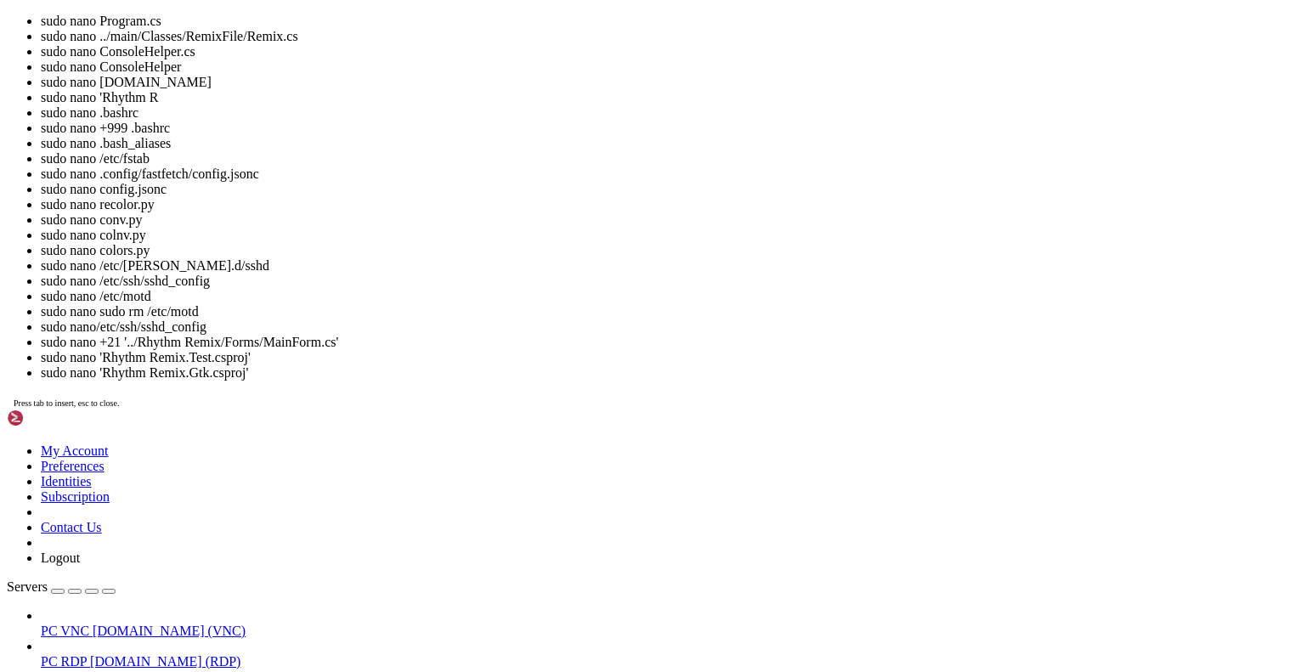
drag, startPoint x: 14, startPoint y: 2189, endPoint x: 773, endPoint y: 2192, distance: 759.0
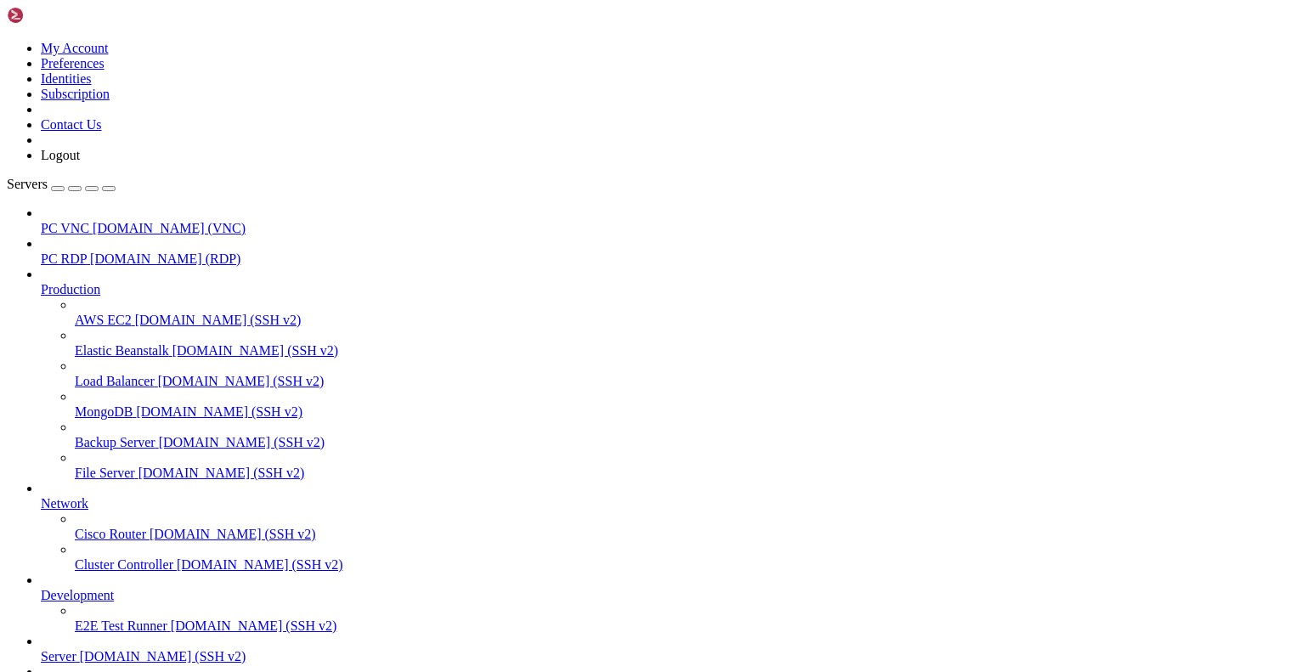
scroll to position [8751, 0]
drag, startPoint x: 185, startPoint y: 1494, endPoint x: 562, endPoint y: 1490, distance: 376.5
